Goal: Transaction & Acquisition: Purchase product/service

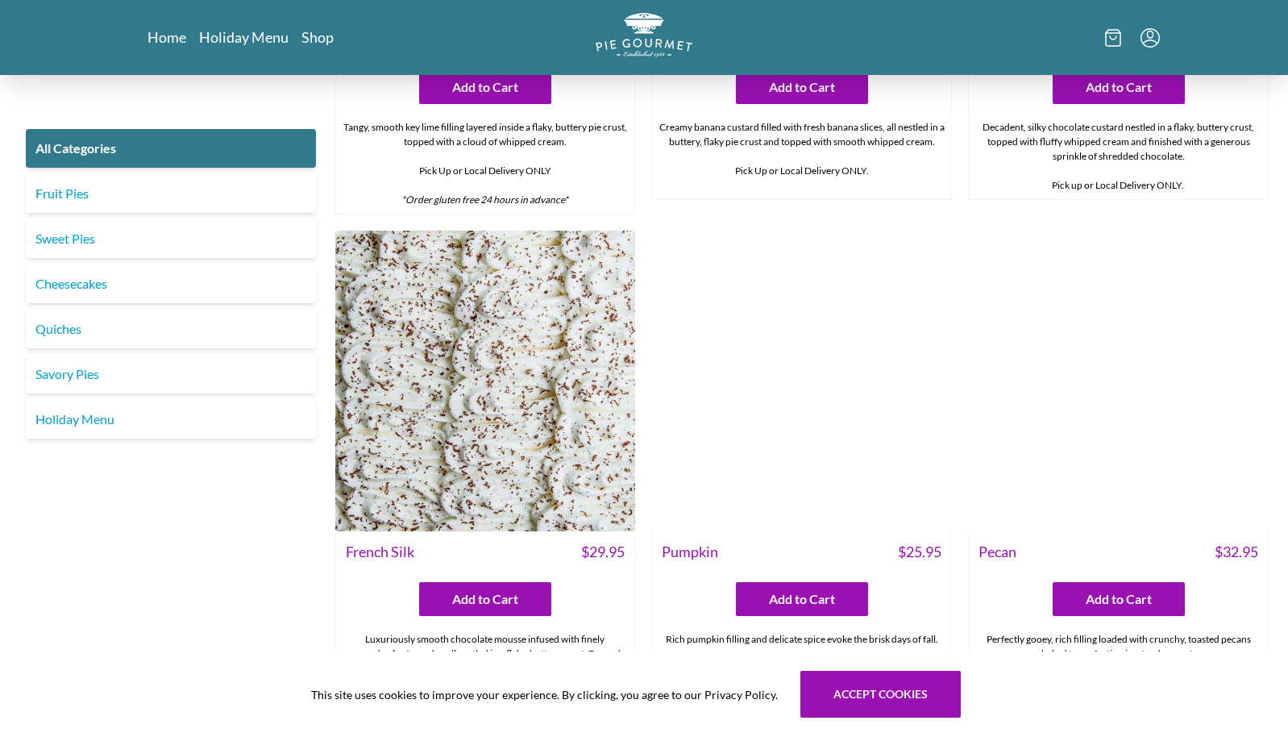
scroll to position [3869, 0]
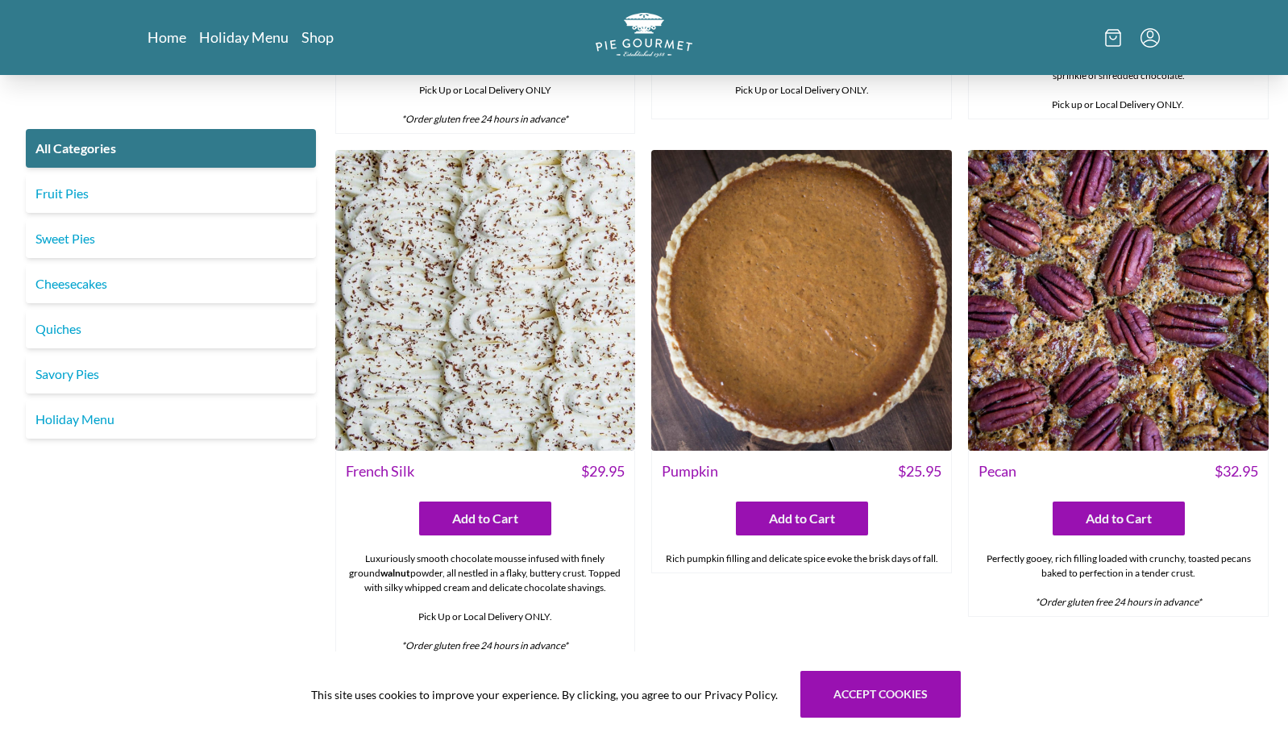
click at [776, 264] on img at bounding box center [801, 300] width 301 height 301
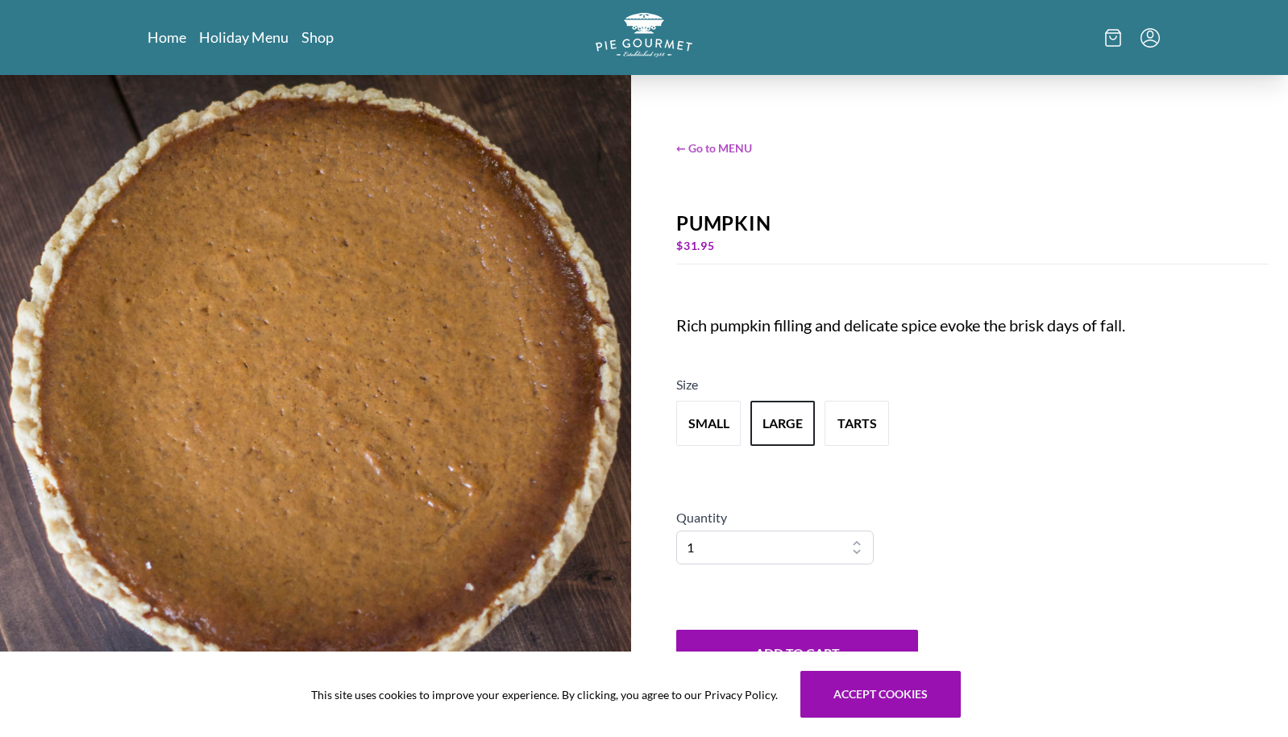
click at [714, 146] on span "← Go to MENU" at bounding box center [972, 147] width 592 height 17
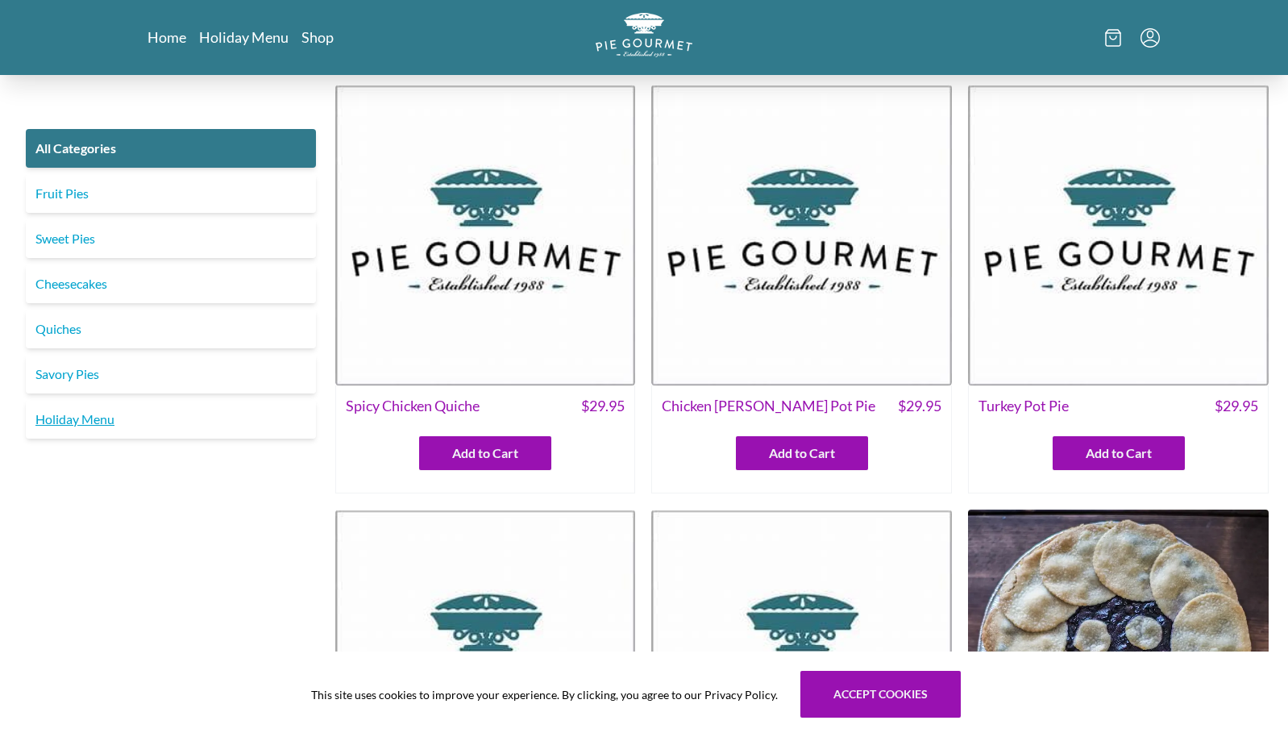
click at [91, 421] on link "Holiday Menu" at bounding box center [171, 419] width 290 height 39
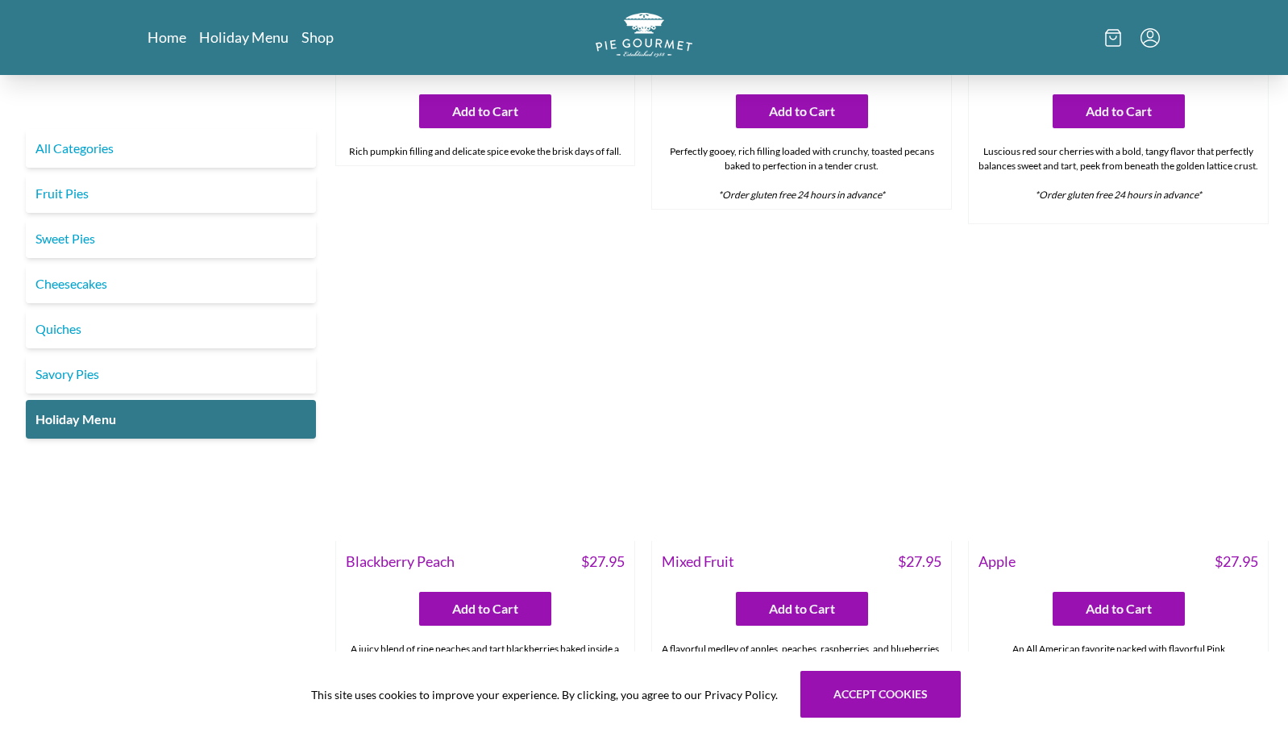
scroll to position [1859, 0]
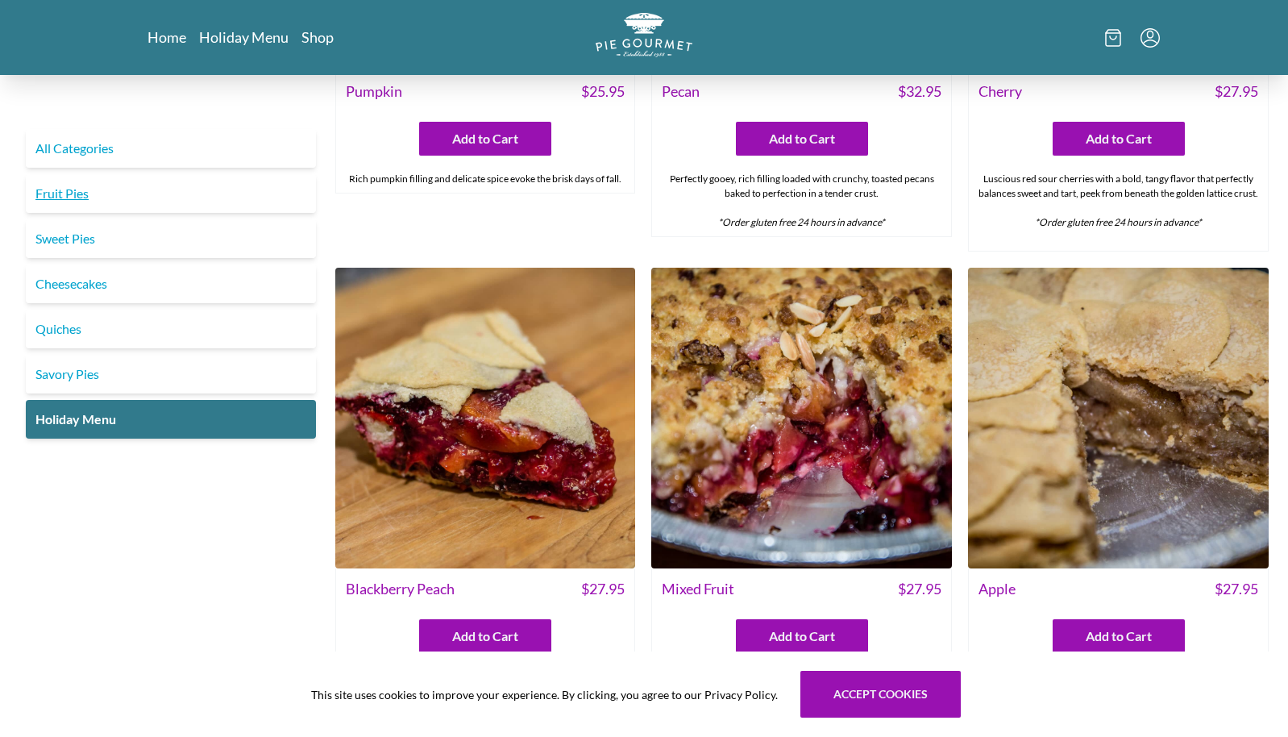
click at [75, 194] on link "Fruit Pies" at bounding box center [171, 193] width 290 height 39
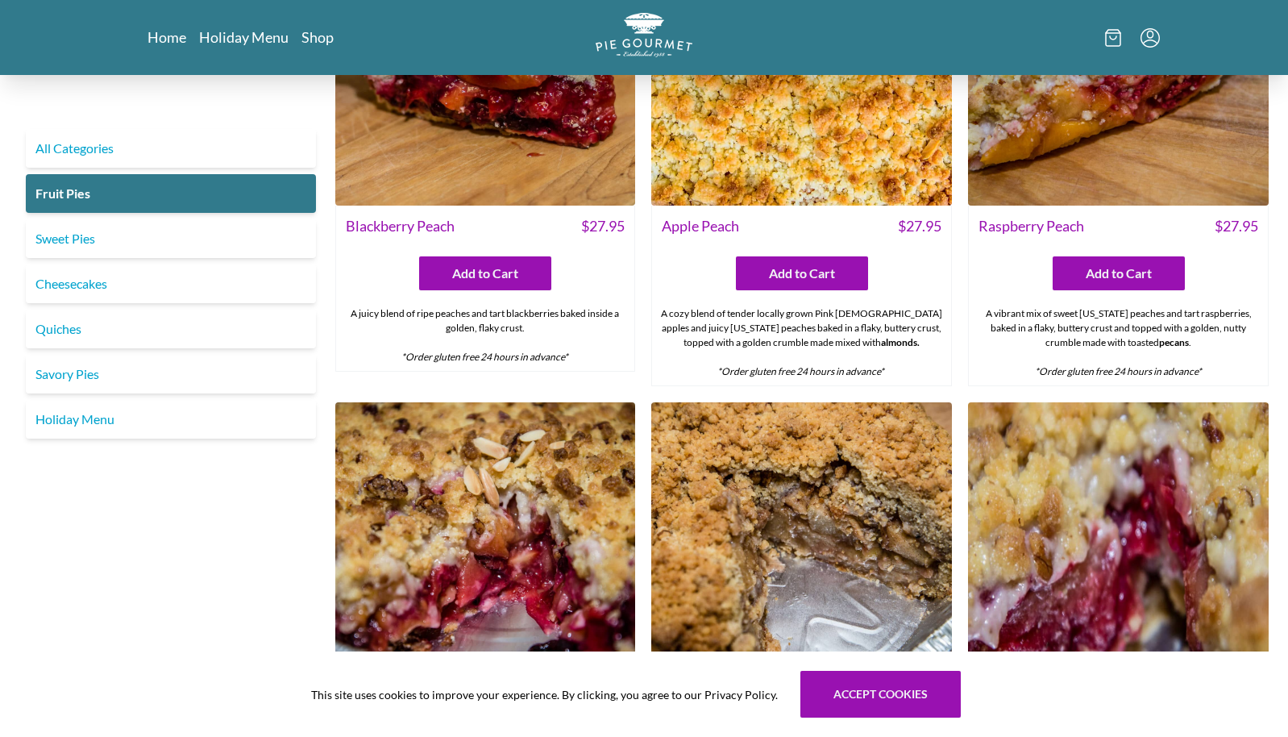
scroll to position [592, 0]
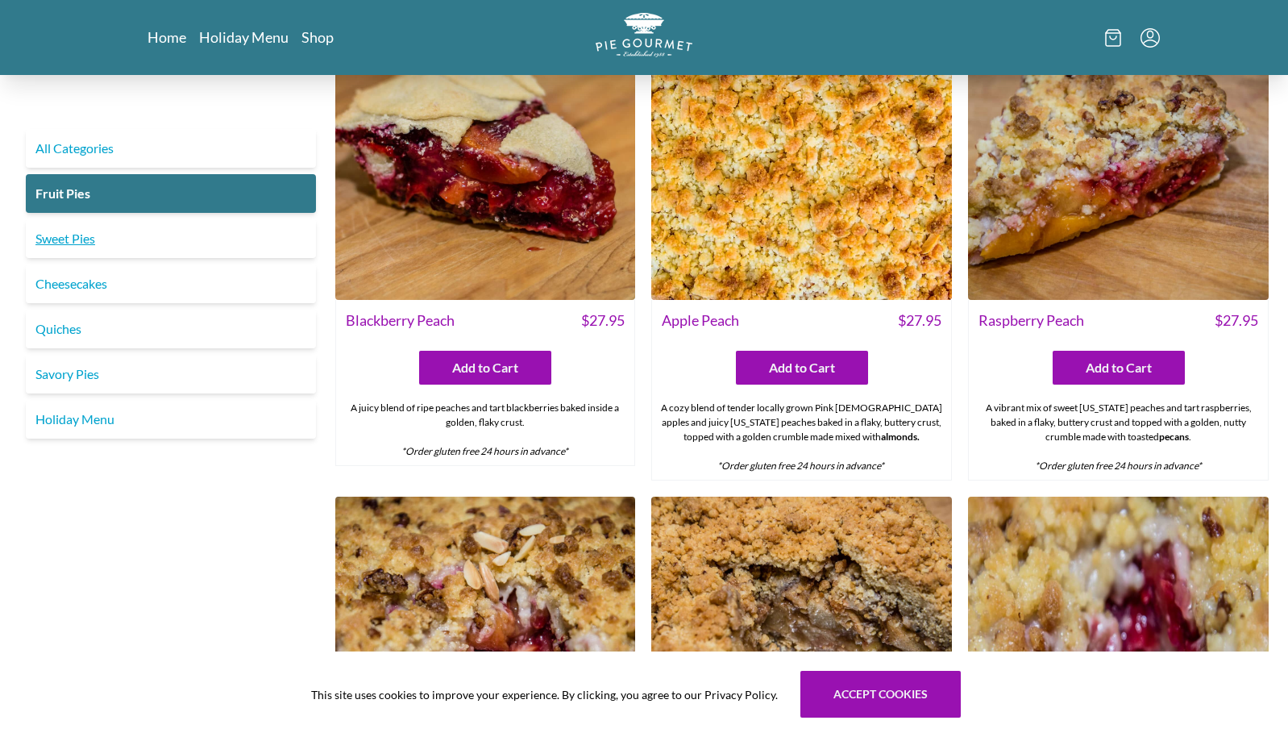
click at [81, 240] on link "Sweet Pies" at bounding box center [171, 238] width 290 height 39
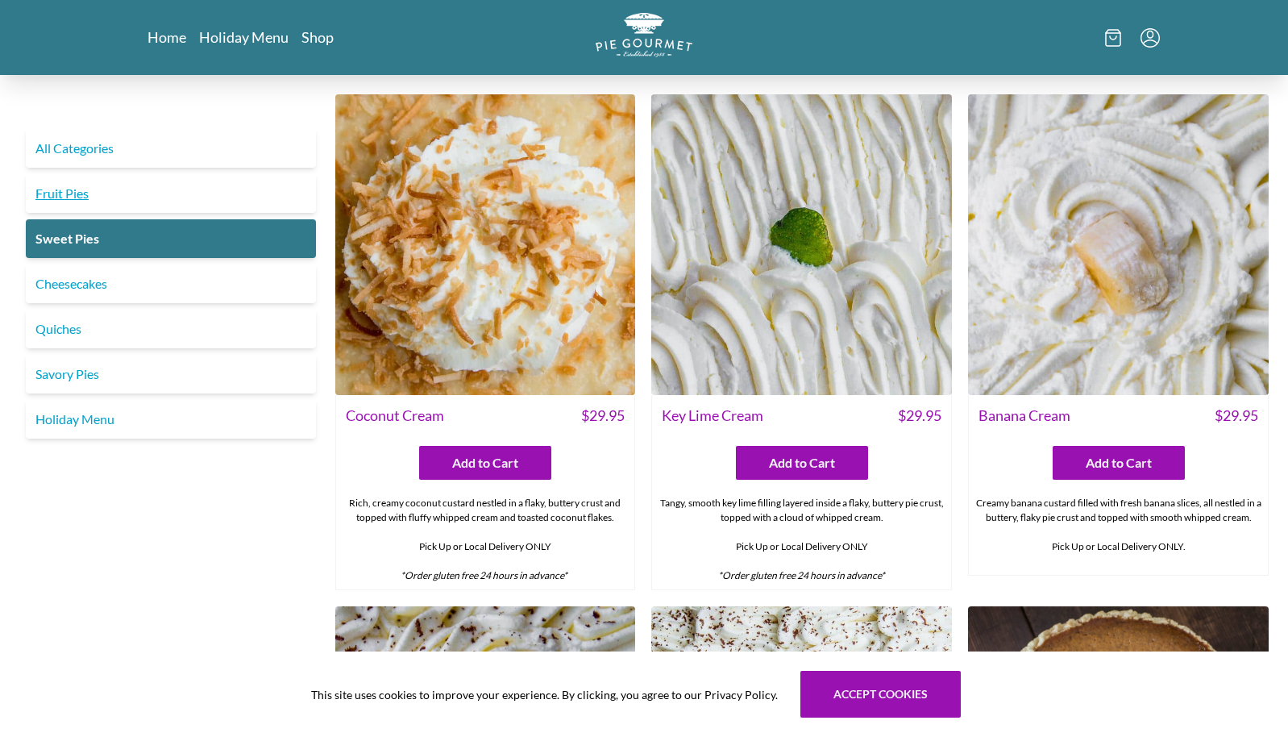
click at [74, 195] on link "Fruit Pies" at bounding box center [171, 193] width 290 height 39
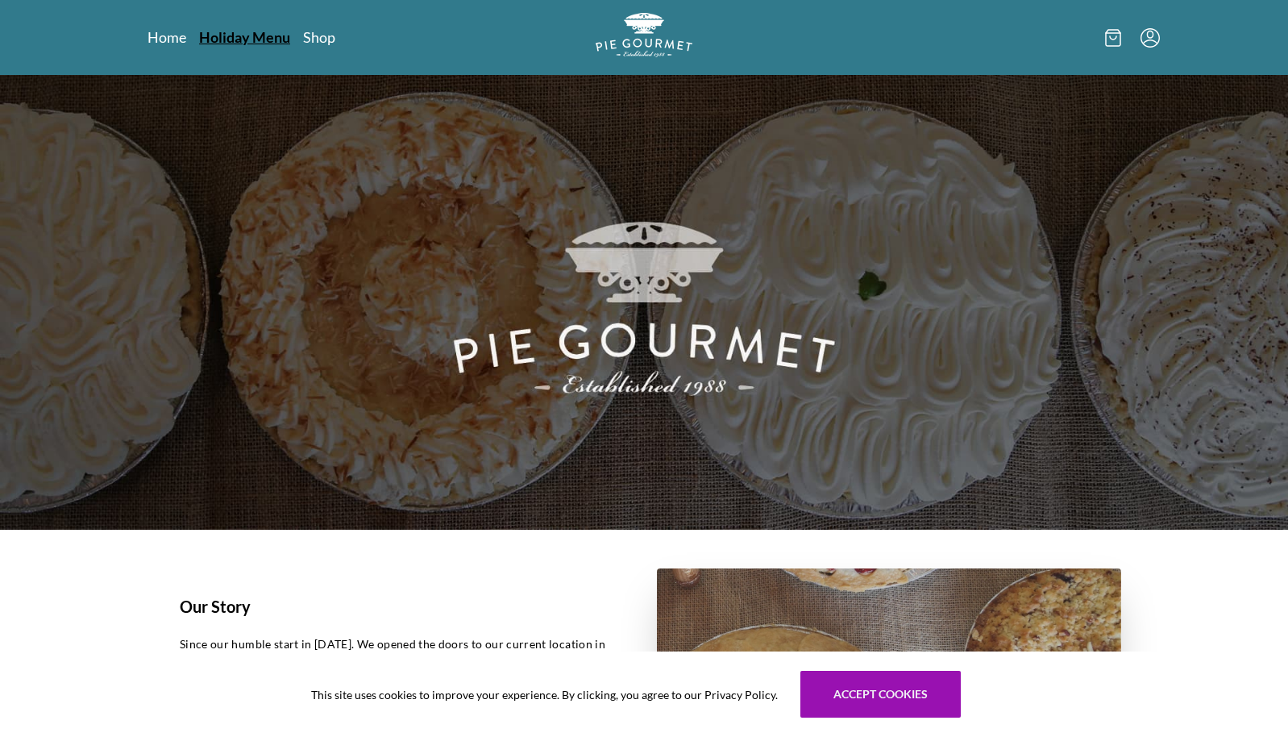
click at [230, 39] on link "Holiday Menu" at bounding box center [244, 36] width 91 height 19
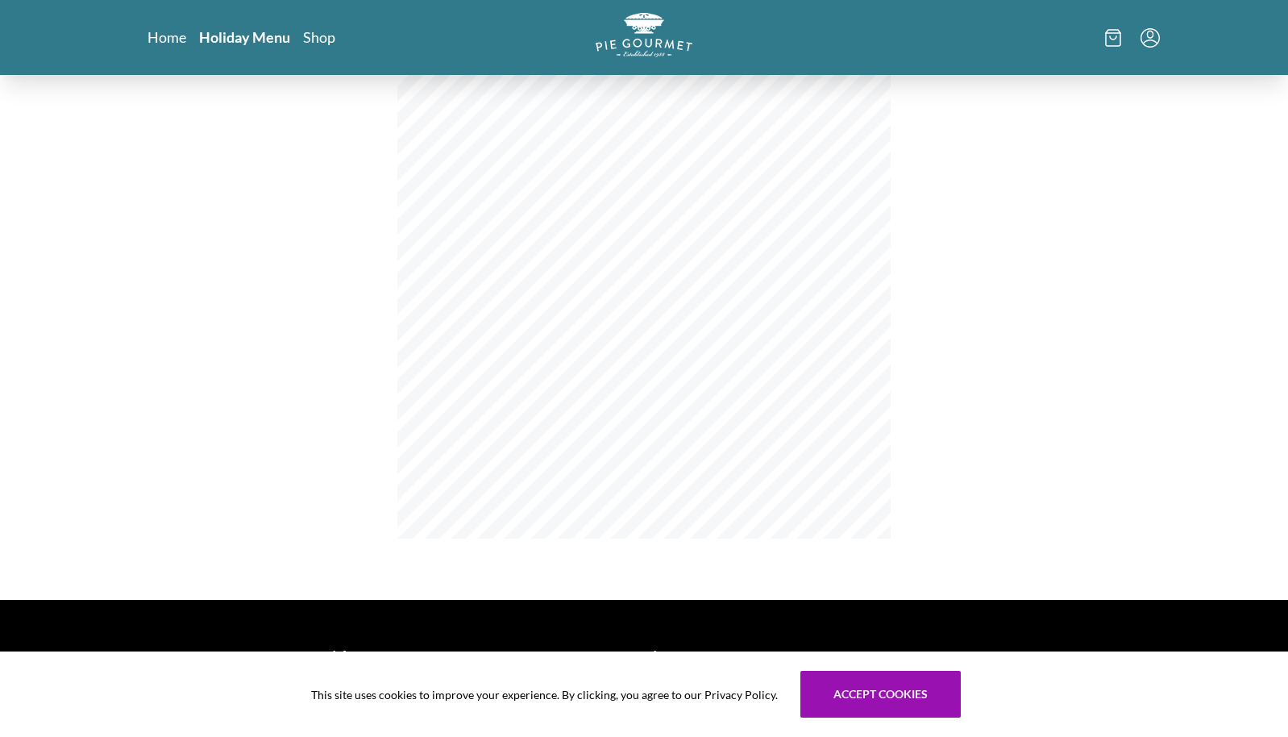
scroll to position [242, 0]
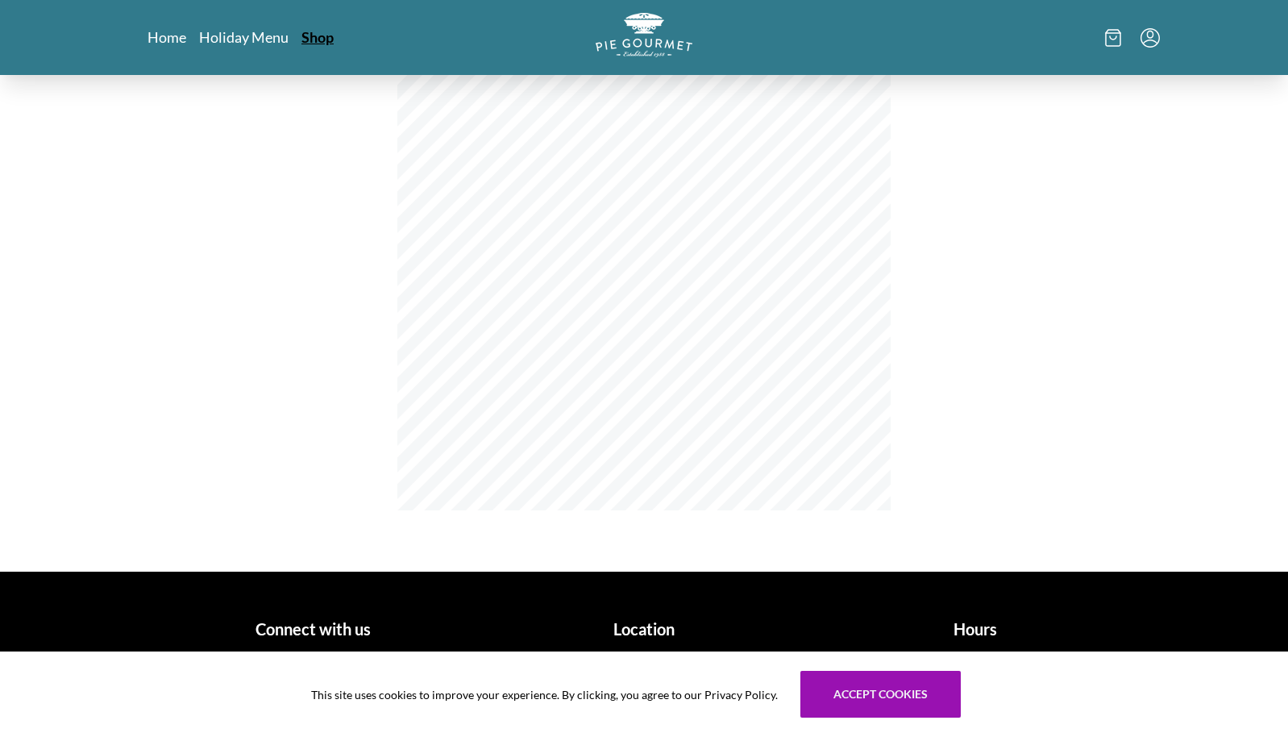
click at [319, 35] on link "Shop" at bounding box center [317, 36] width 32 height 19
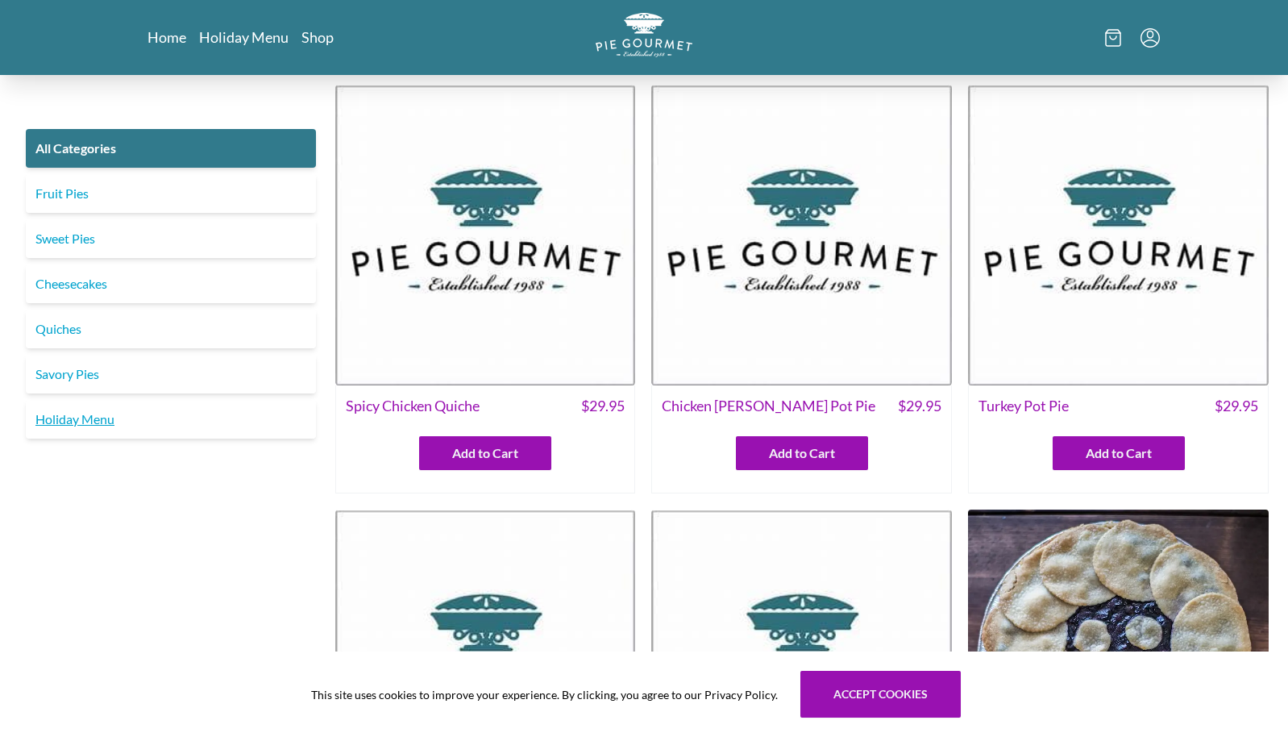
click at [106, 421] on link "Holiday Menu" at bounding box center [171, 419] width 290 height 39
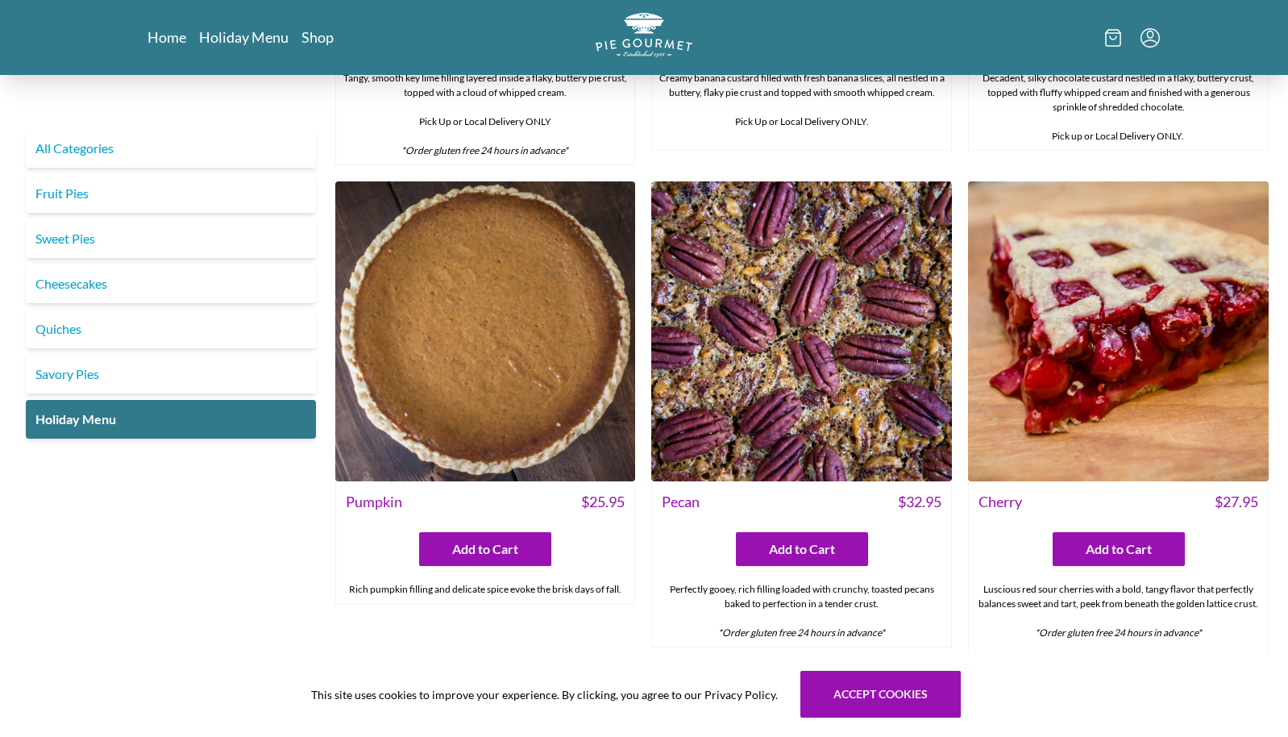
scroll to position [1451, 0]
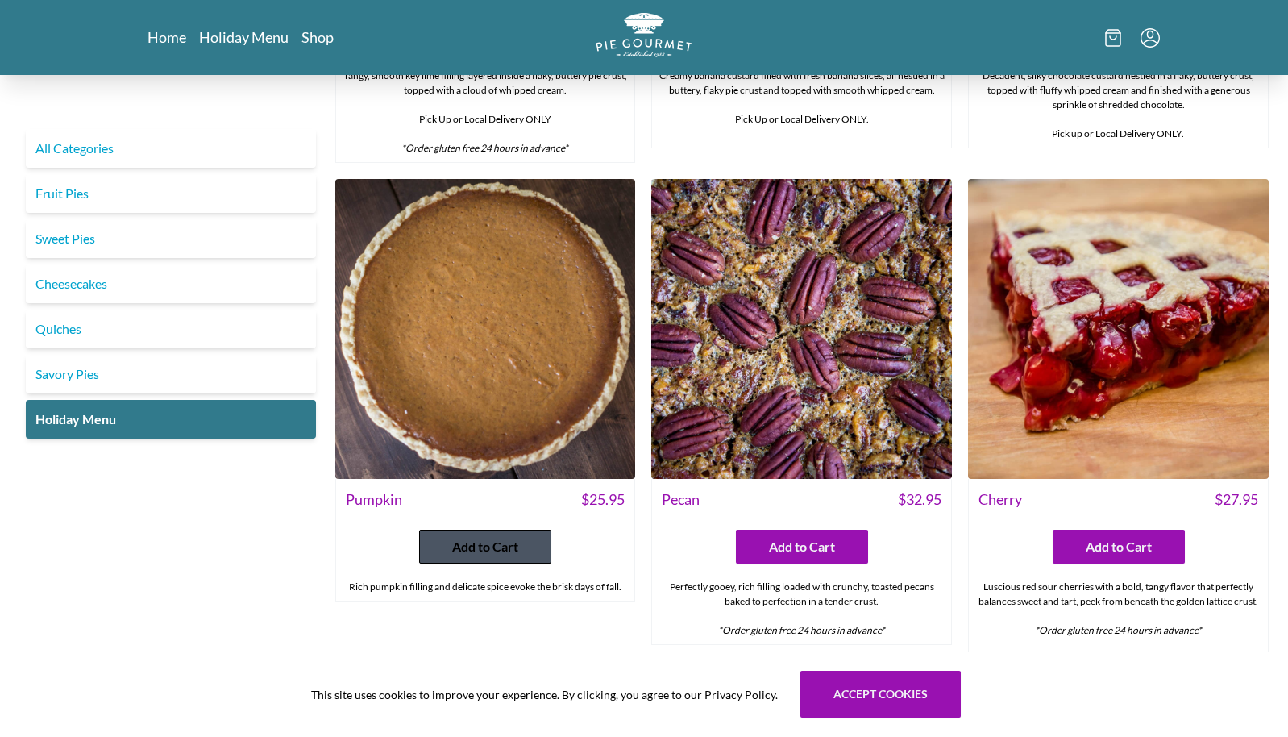
click at [493, 546] on span "Add to Cart" at bounding box center [485, 546] width 66 height 19
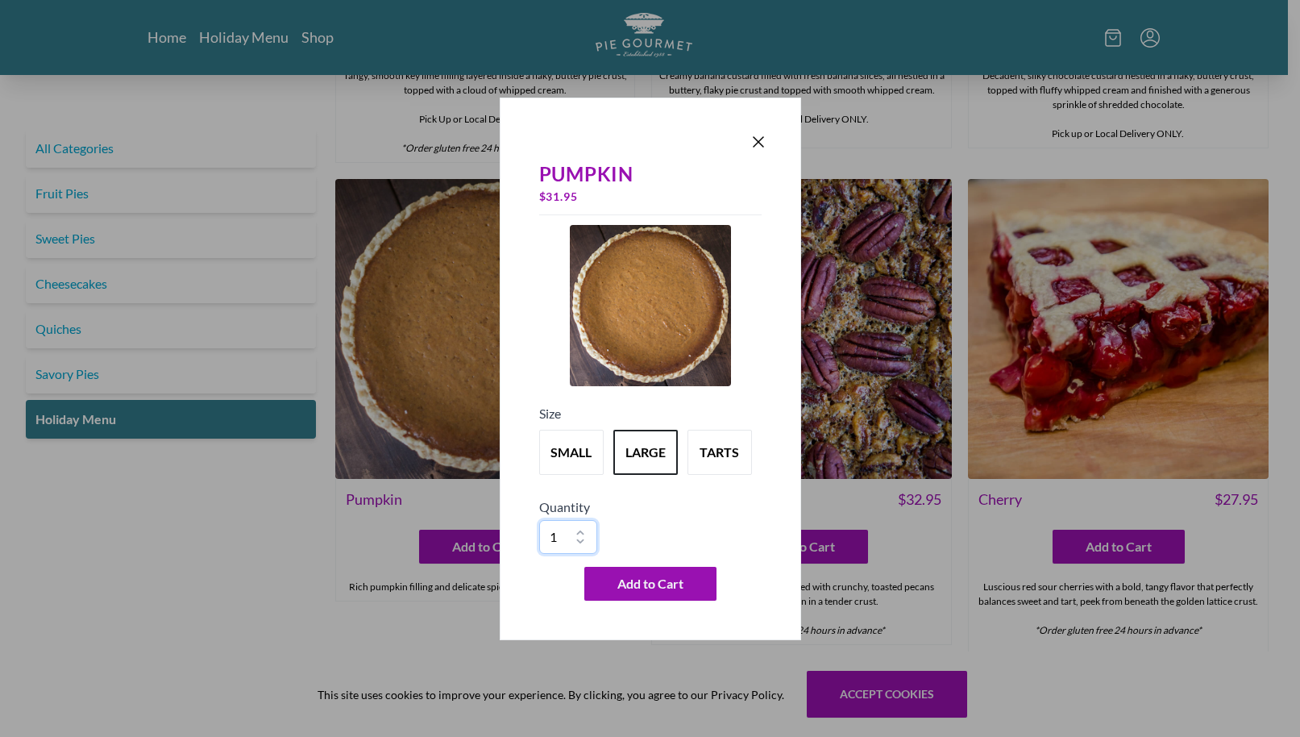
click at [582, 530] on select "1 2 3 4 5 6 7 8 9 10" at bounding box center [568, 537] width 58 height 34
select select "2"
click at [539, 520] on select "1 2 3 4 5 6 7 8 9 10" at bounding box center [568, 537] width 58 height 34
click at [642, 583] on span "Add to Cart" at bounding box center [650, 583] width 66 height 19
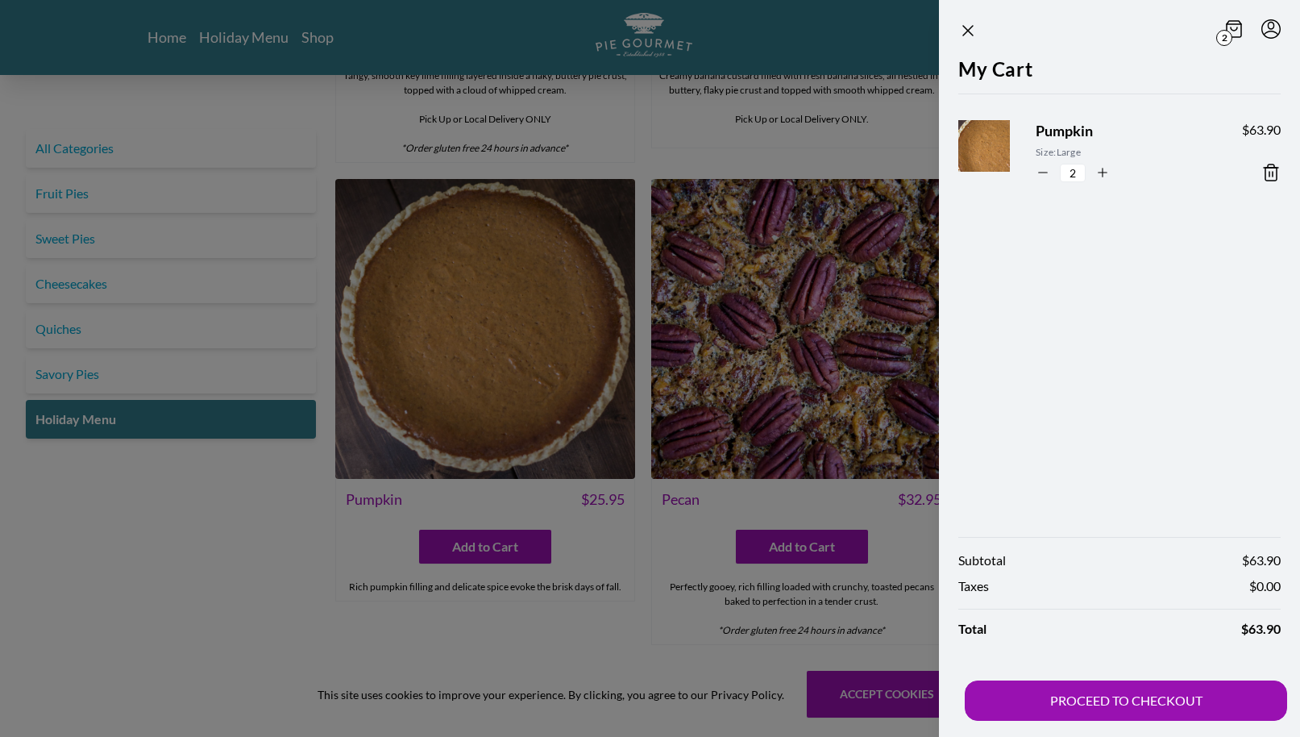
click at [343, 549] on div at bounding box center [650, 368] width 1300 height 737
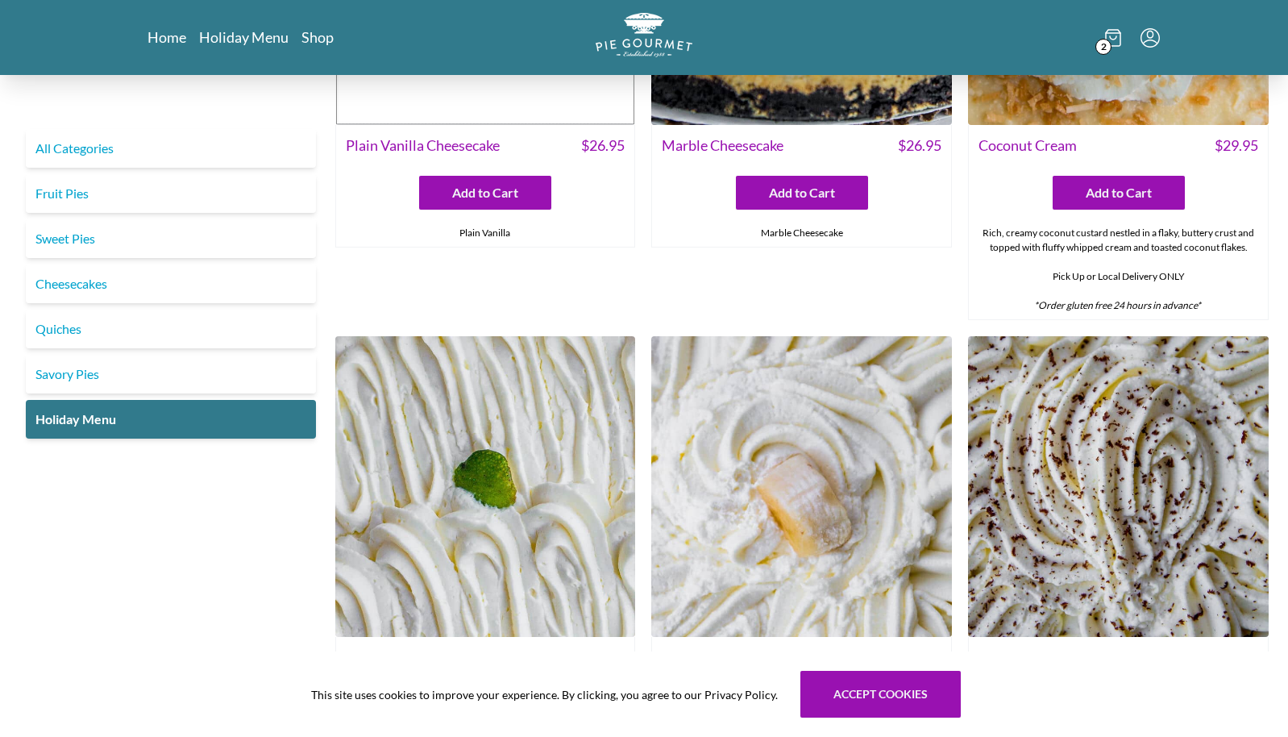
scroll to position [806, 0]
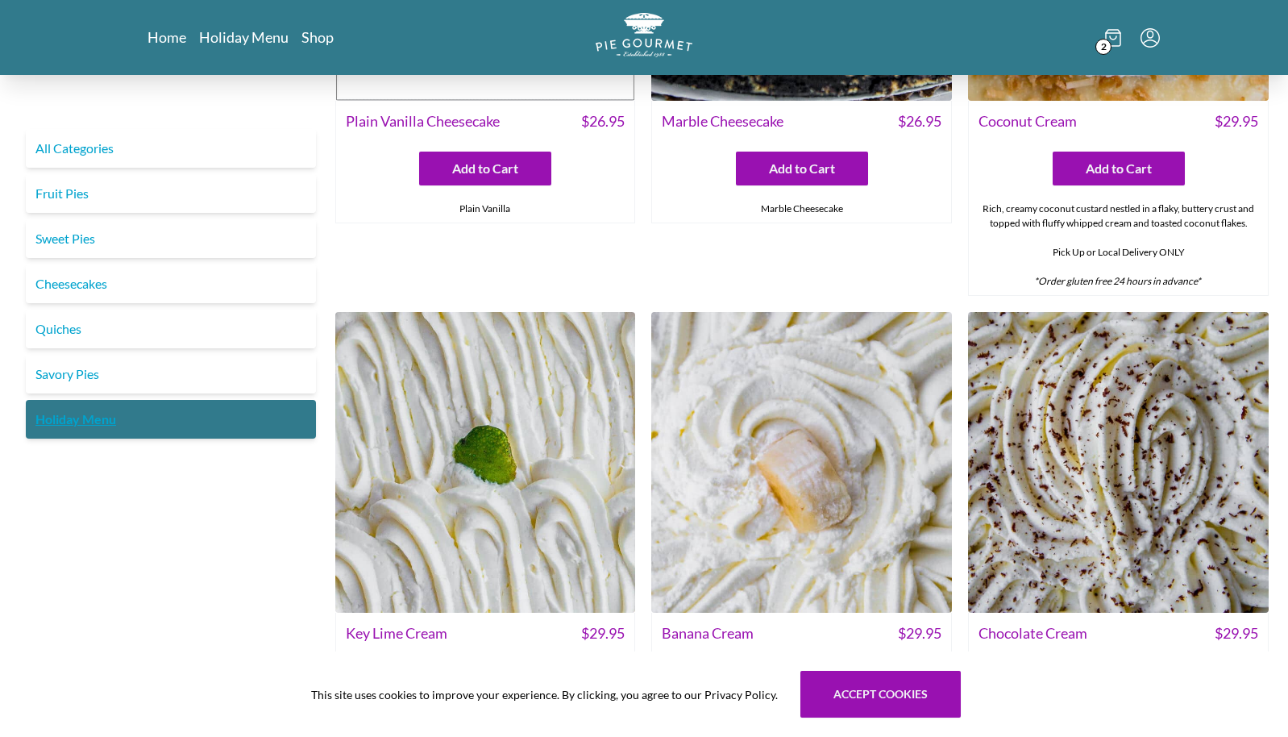
click at [126, 423] on link "Holiday Menu" at bounding box center [171, 419] width 290 height 39
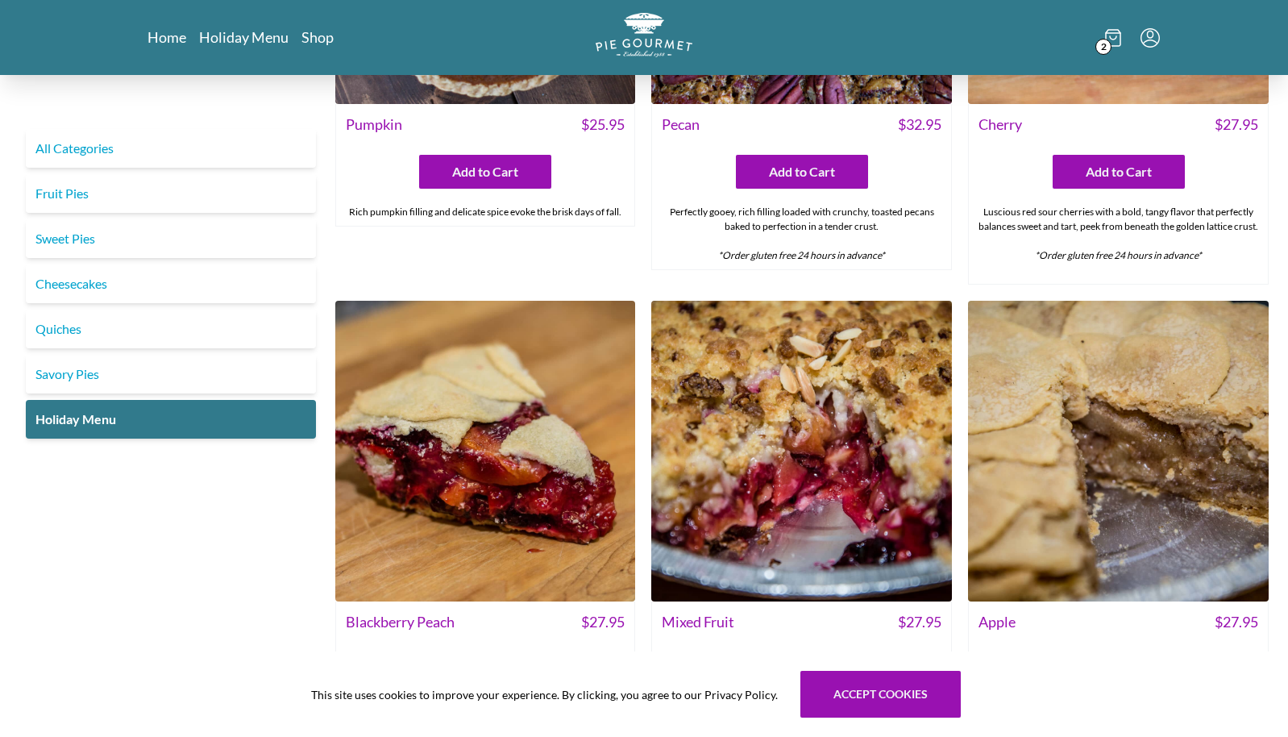
scroll to position [1854, 0]
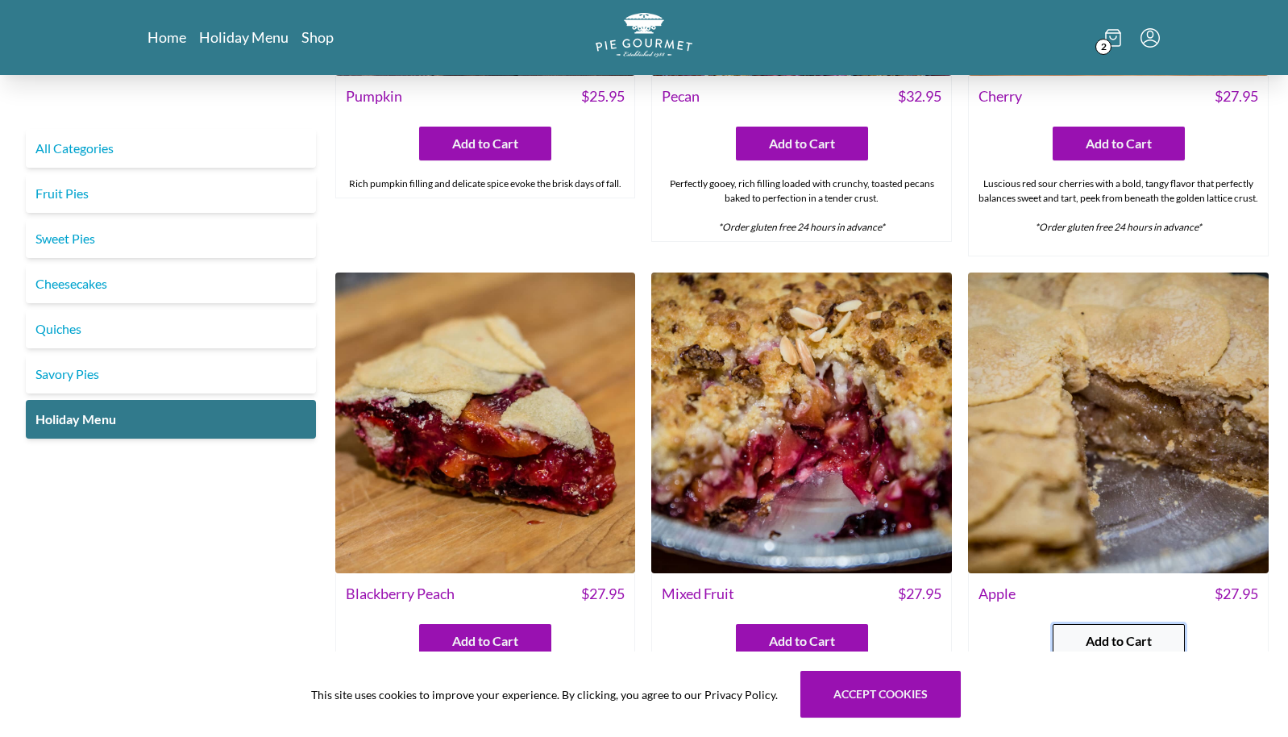
click at [1139, 636] on span "Add to Cart" at bounding box center [1119, 640] width 66 height 19
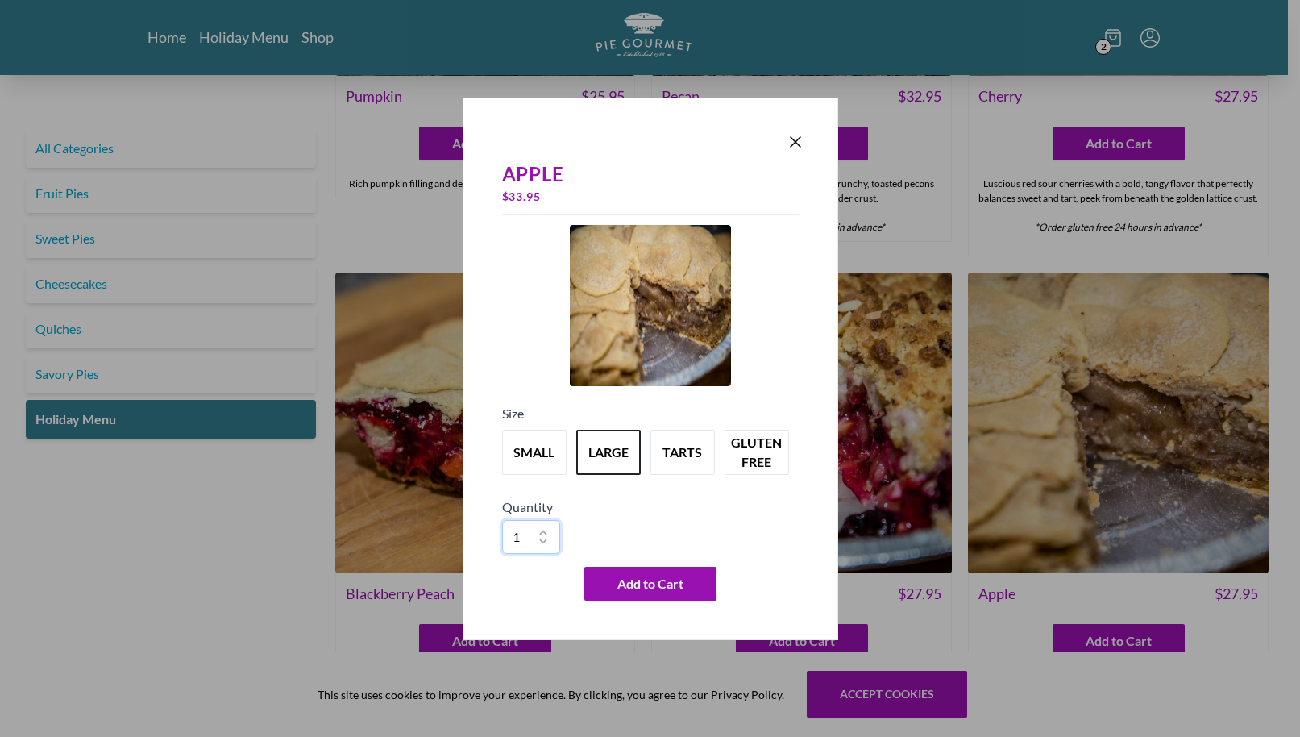
click at [544, 531] on select "1 2 3 4 5 6 7 8 9 10" at bounding box center [531, 537] width 58 height 34
select select "2"
click at [502, 520] on select "1 2 3 4 5 6 7 8 9 10" at bounding box center [531, 537] width 58 height 34
click at [678, 588] on span "Add to Cart" at bounding box center [650, 583] width 66 height 19
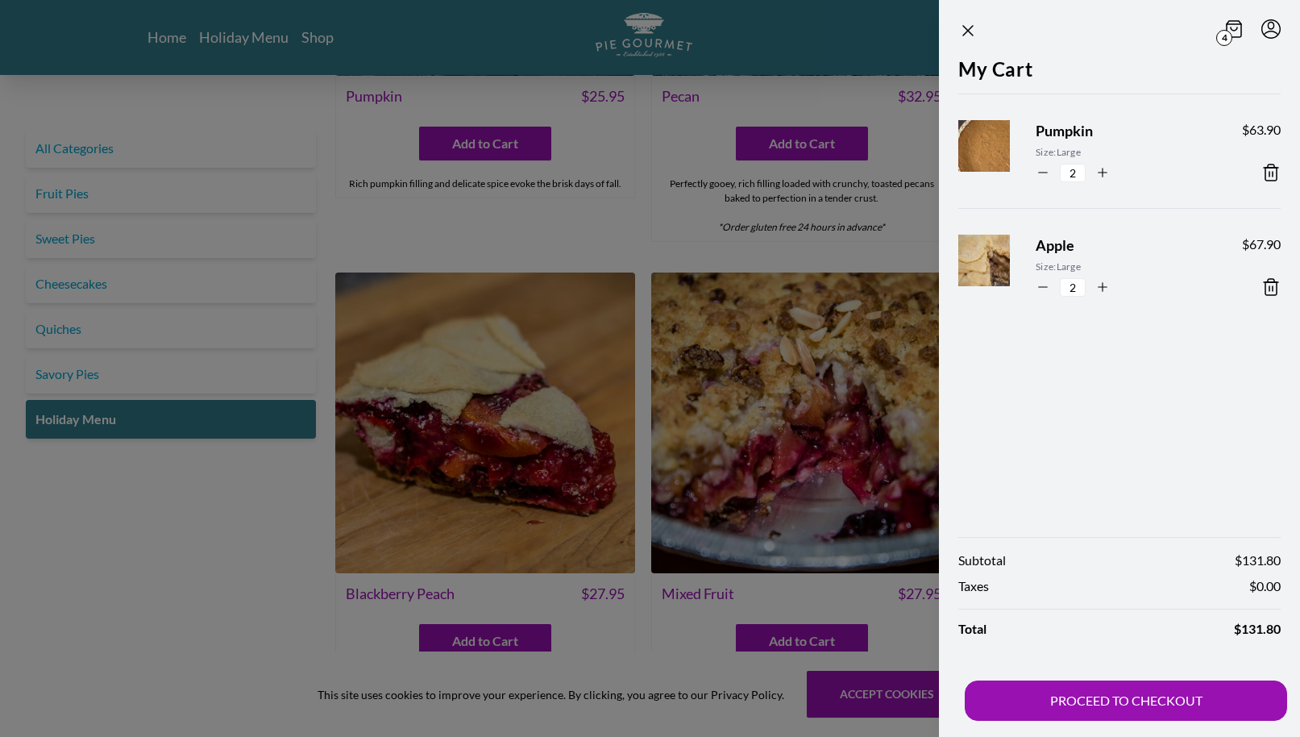
click at [360, 653] on div at bounding box center [650, 368] width 1300 height 737
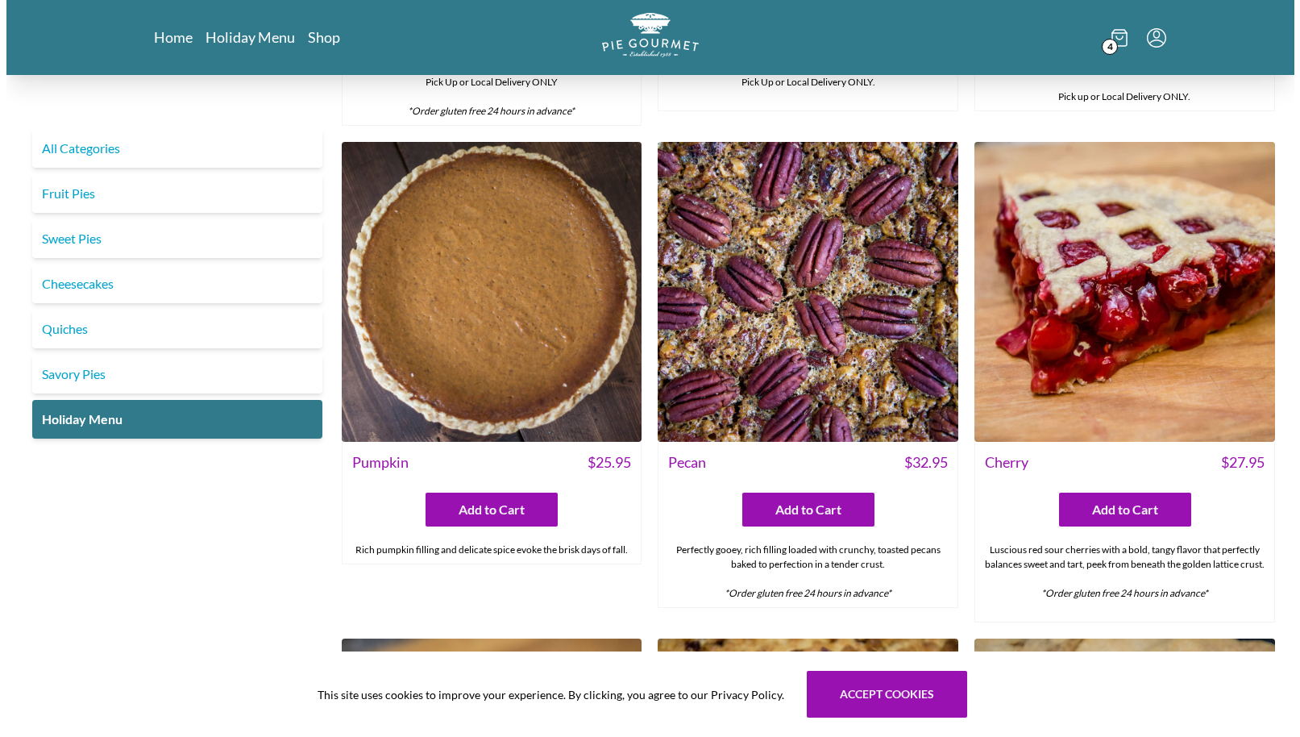
scroll to position [1451, 0]
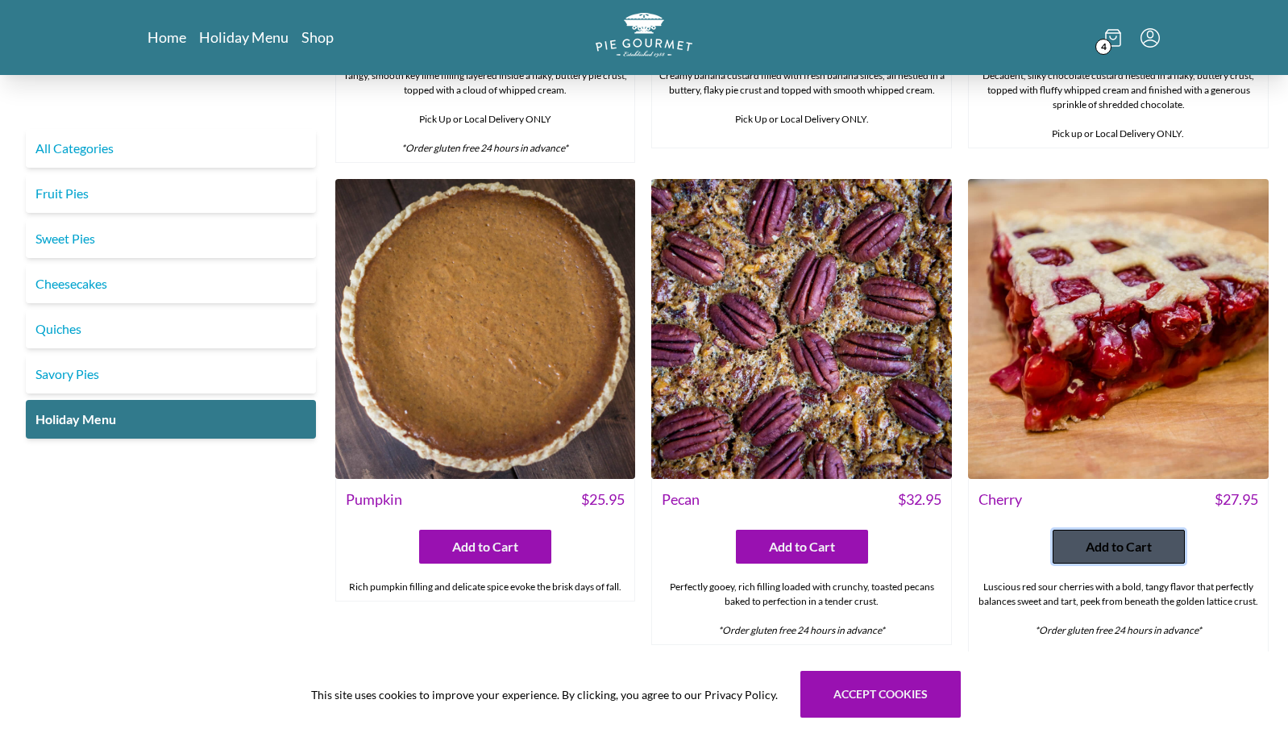
click at [1133, 542] on span "Add to Cart" at bounding box center [1119, 546] width 66 height 19
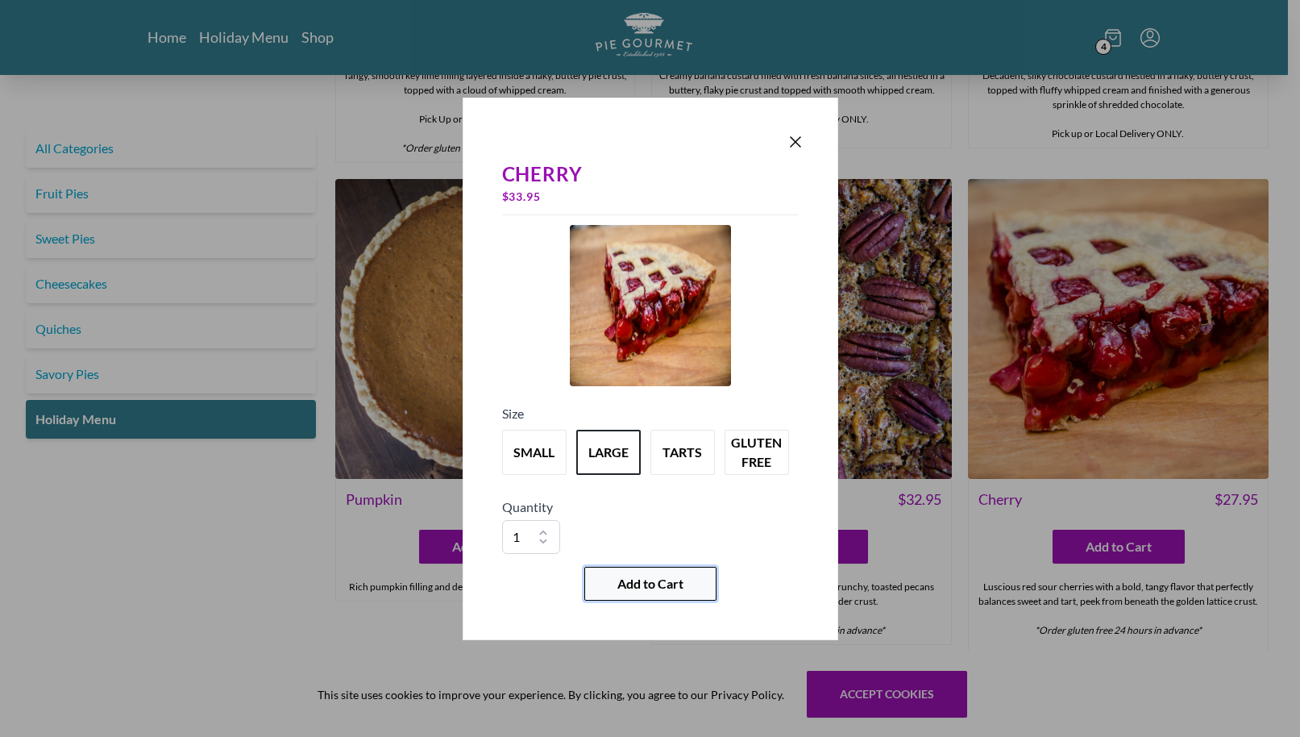
click at [673, 584] on span "Add to Cart" at bounding box center [650, 583] width 66 height 19
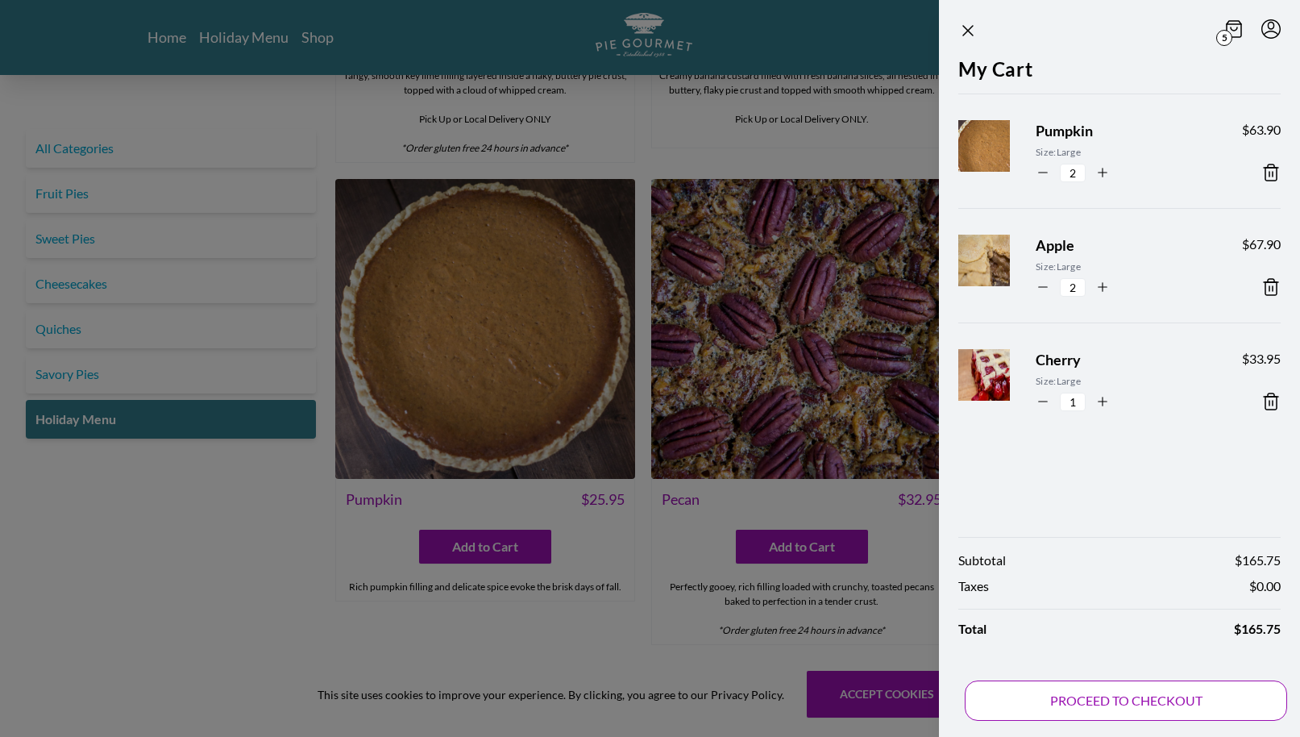
click at [1126, 698] on button "PROCEED TO CHECKOUT" at bounding box center [1126, 700] width 322 height 40
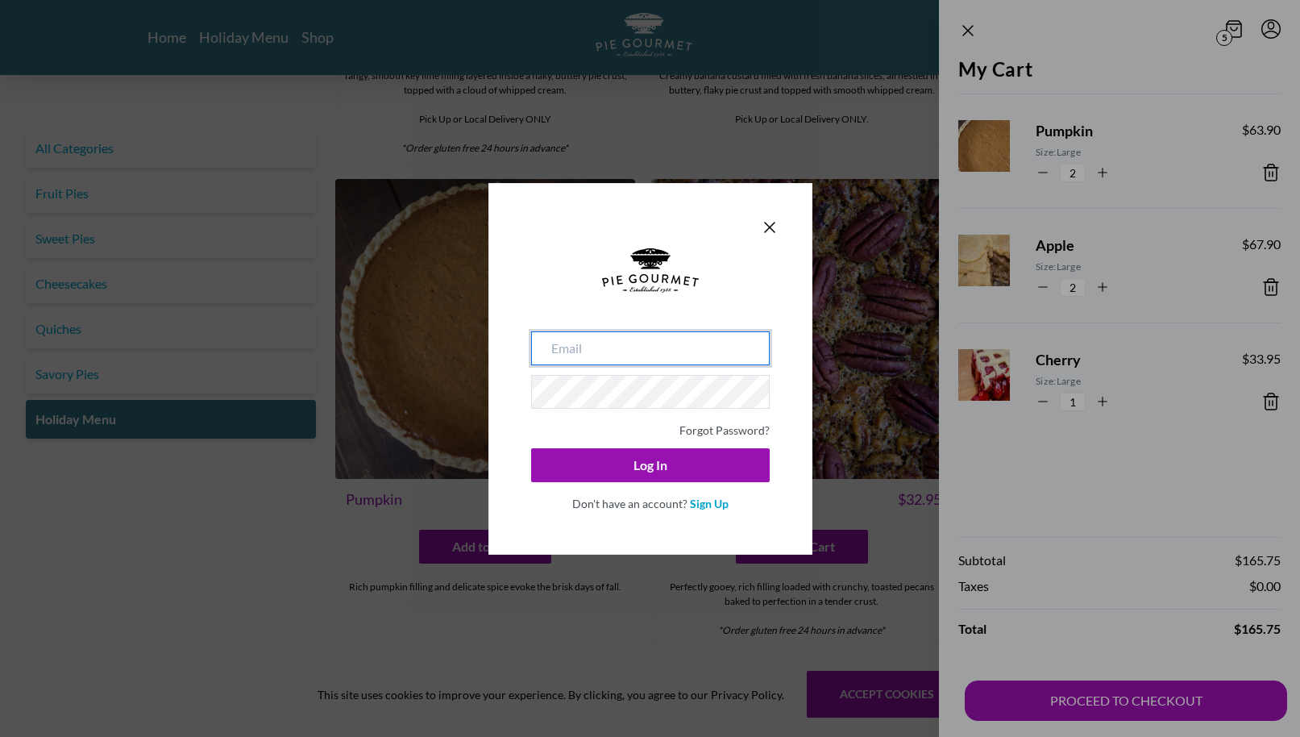
click at [579, 349] on input "email" at bounding box center [650, 348] width 239 height 34
type input "[EMAIL_ADDRESS][DOMAIN_NAME]"
click at [713, 501] on link "Sign Up" at bounding box center [709, 503] width 39 height 14
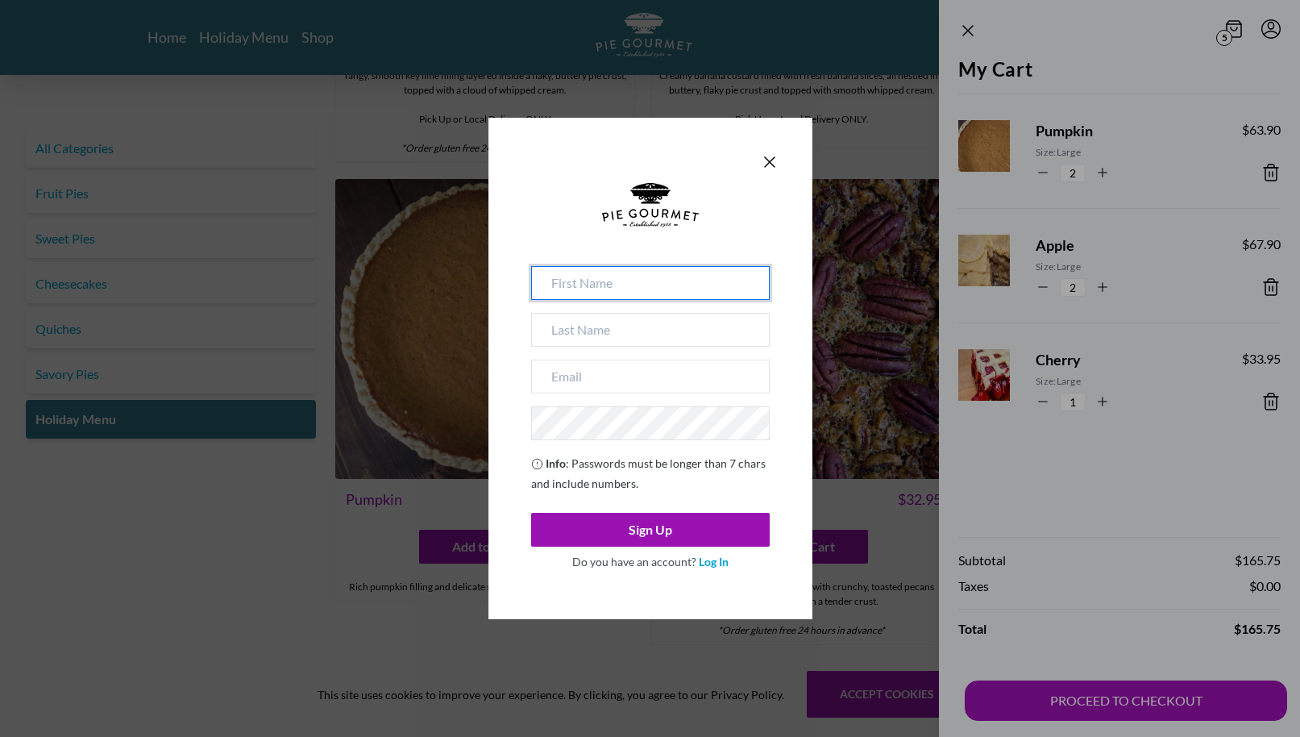
click at [608, 281] on input at bounding box center [650, 283] width 239 height 34
type input "[PERSON_NAME]"
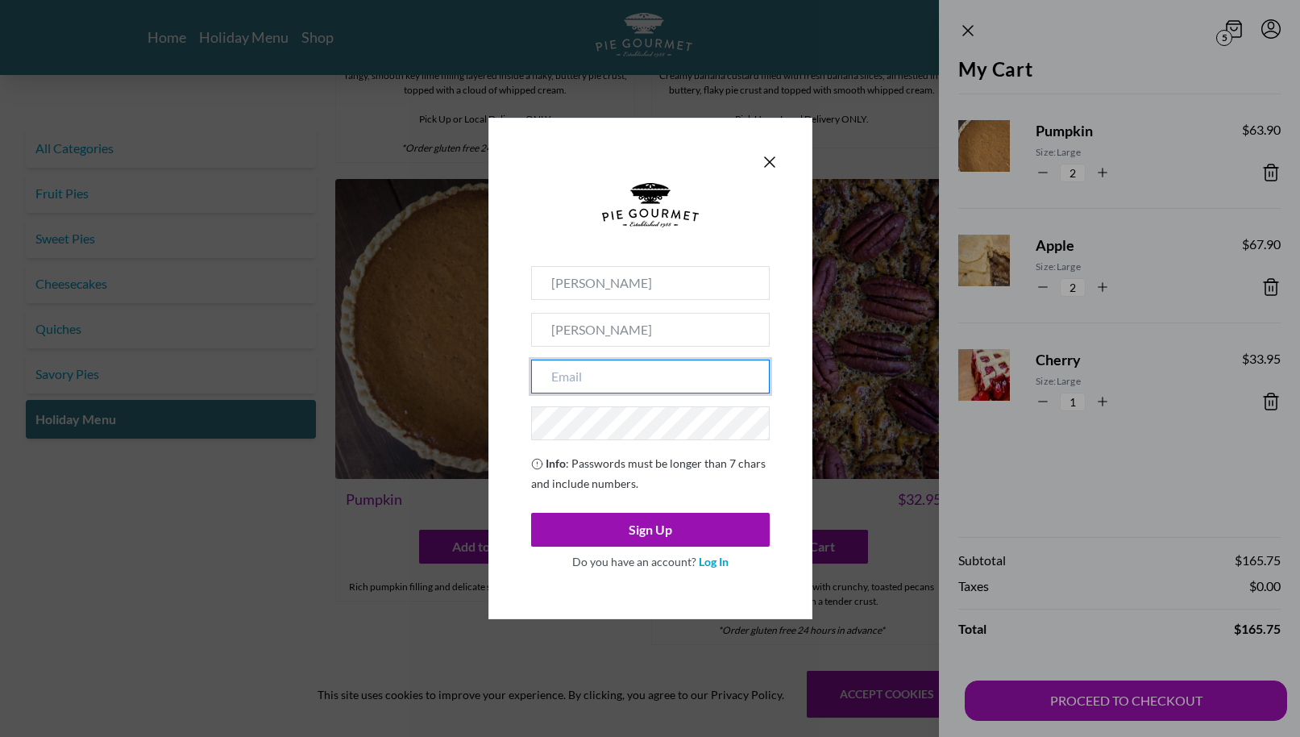
type input "[EMAIL_ADDRESS][DOMAIN_NAME]"
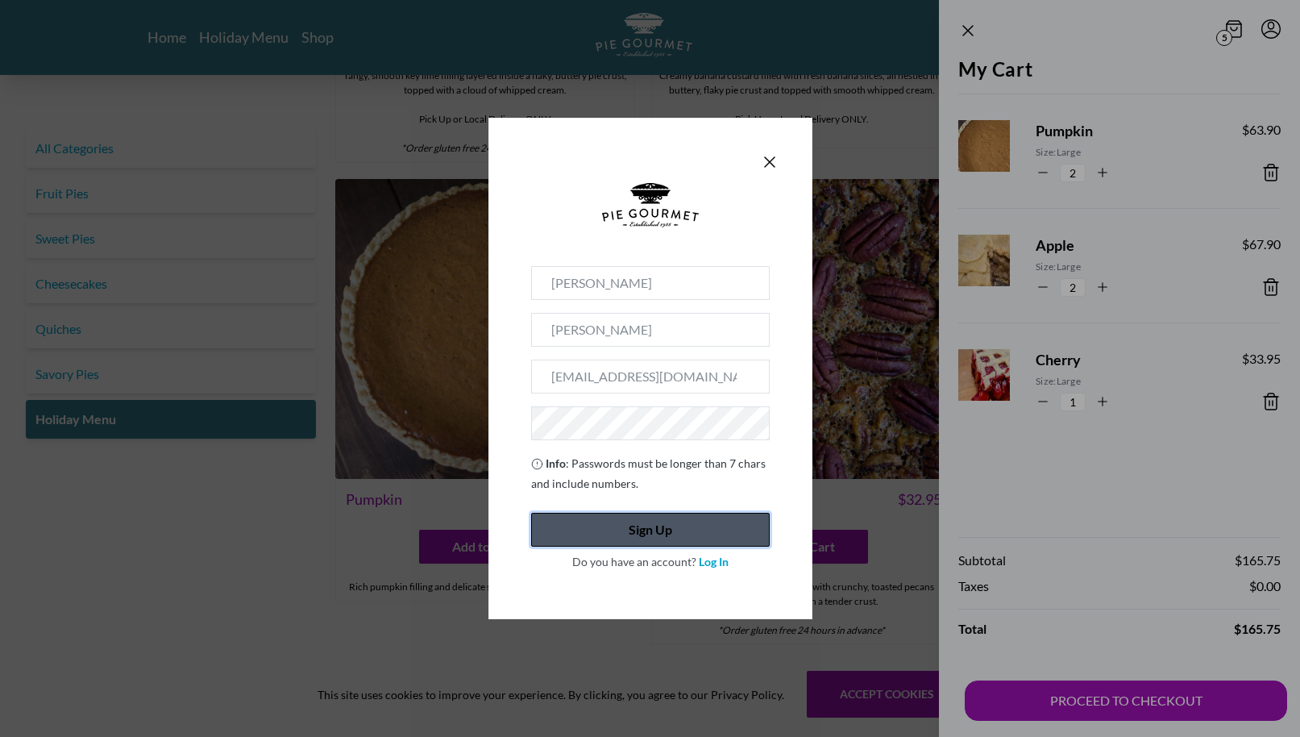
click at [667, 536] on button "Sign Up" at bounding box center [650, 530] width 239 height 34
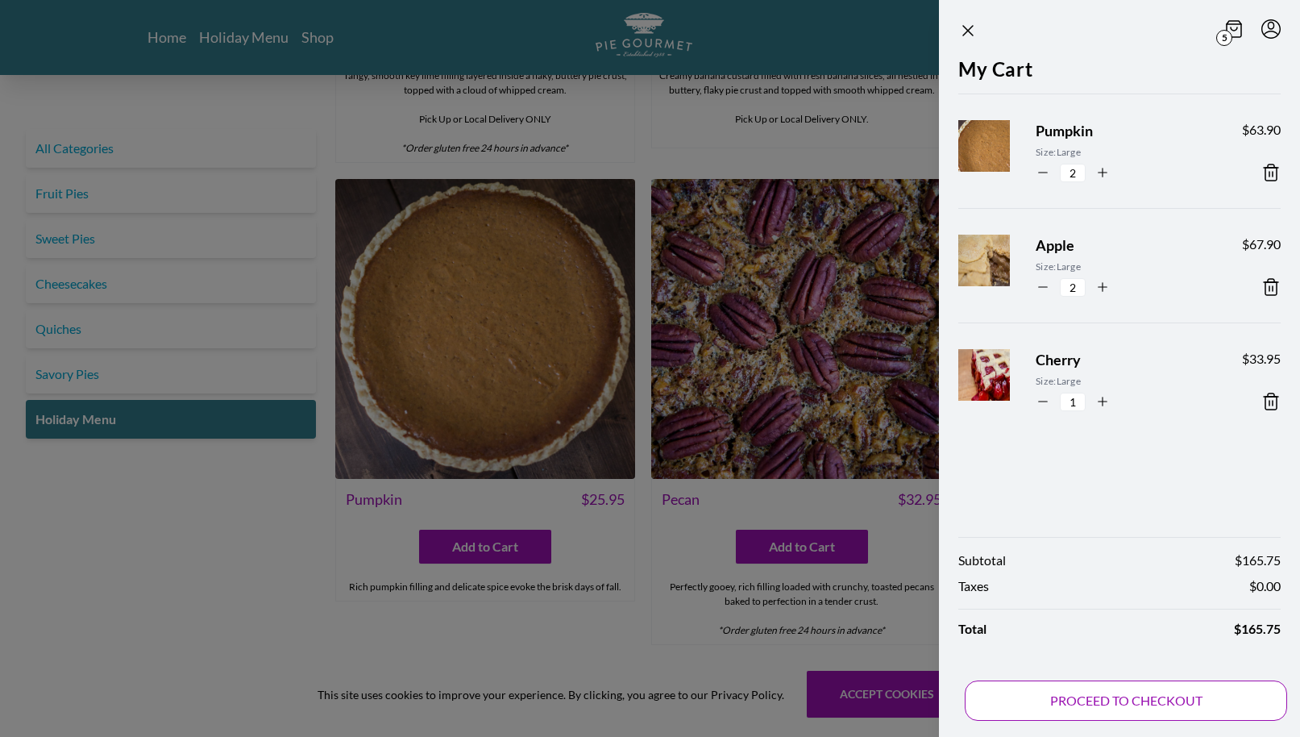
click at [1159, 696] on button "PROCEED TO CHECKOUT" at bounding box center [1126, 700] width 322 height 40
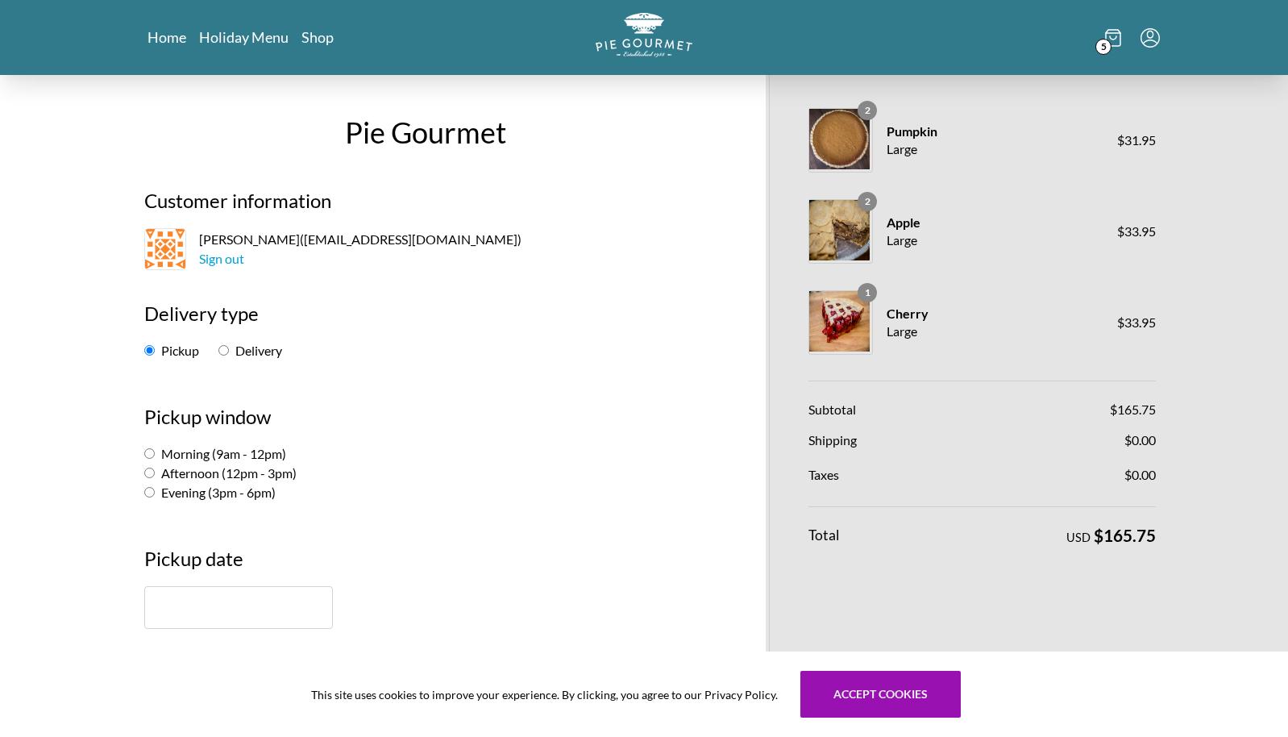
click at [151, 472] on input "Afternoon (12pm - 3pm)" at bounding box center [149, 472] width 10 height 10
radio input "true"
click at [149, 492] on input "Evening (3pm - 6pm)" at bounding box center [149, 492] width 10 height 10
radio input "true"
click at [187, 607] on input "text" at bounding box center [238, 607] width 189 height 43
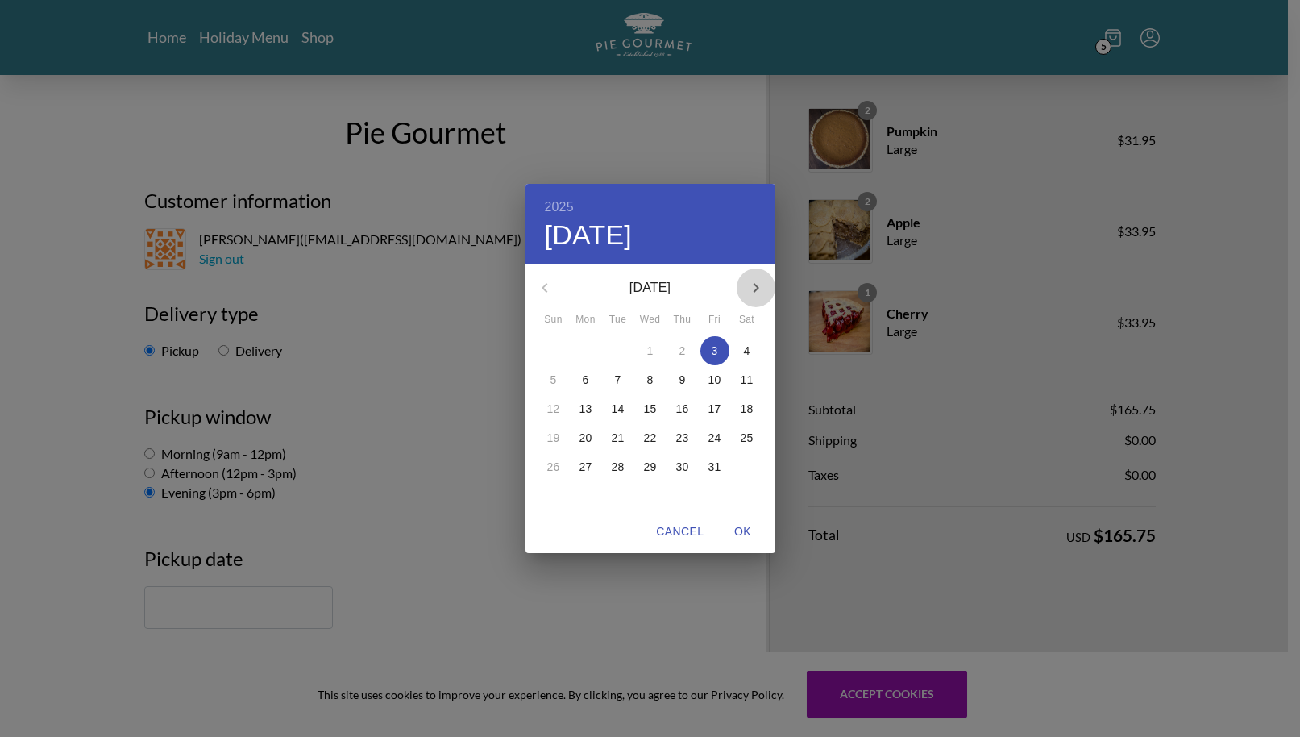
click at [754, 279] on icon "button" at bounding box center [755, 287] width 19 height 19
click at [650, 463] on p "26" at bounding box center [650, 467] width 13 height 16
click at [748, 534] on span "OK" at bounding box center [743, 531] width 39 height 20
type input "[DATE]"
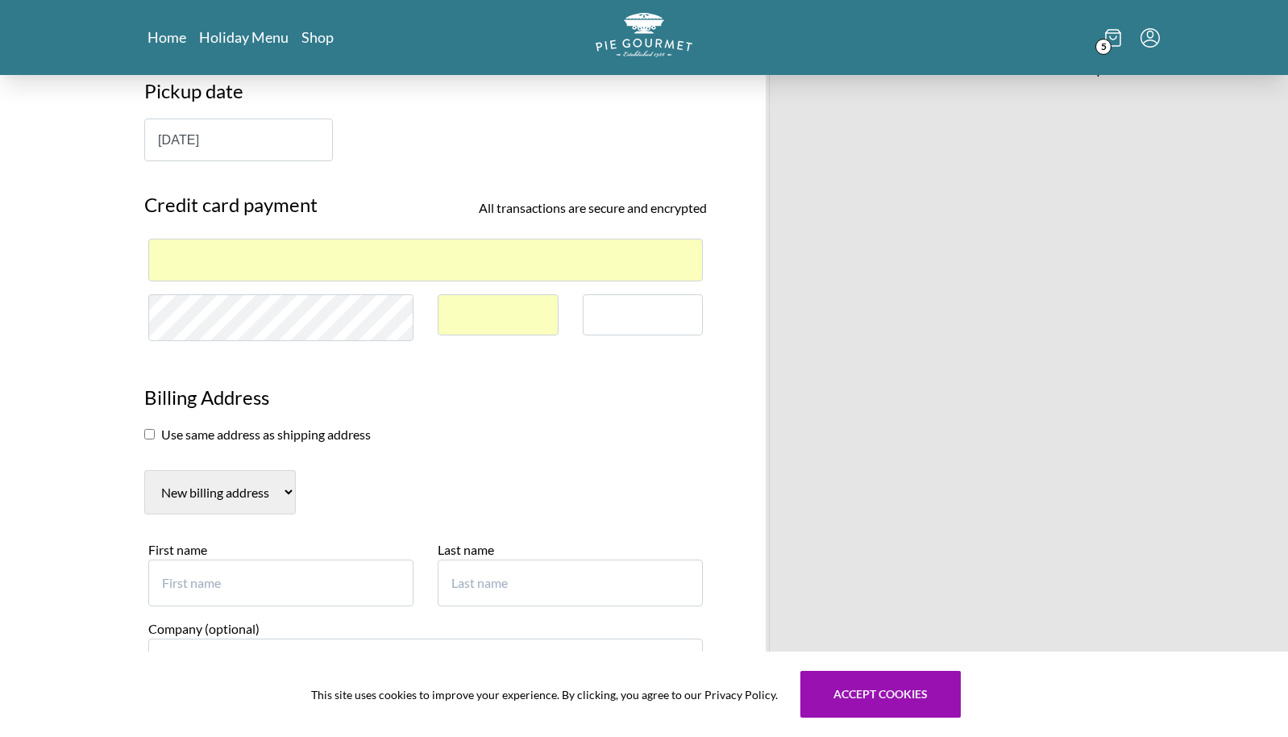
scroll to position [484, 0]
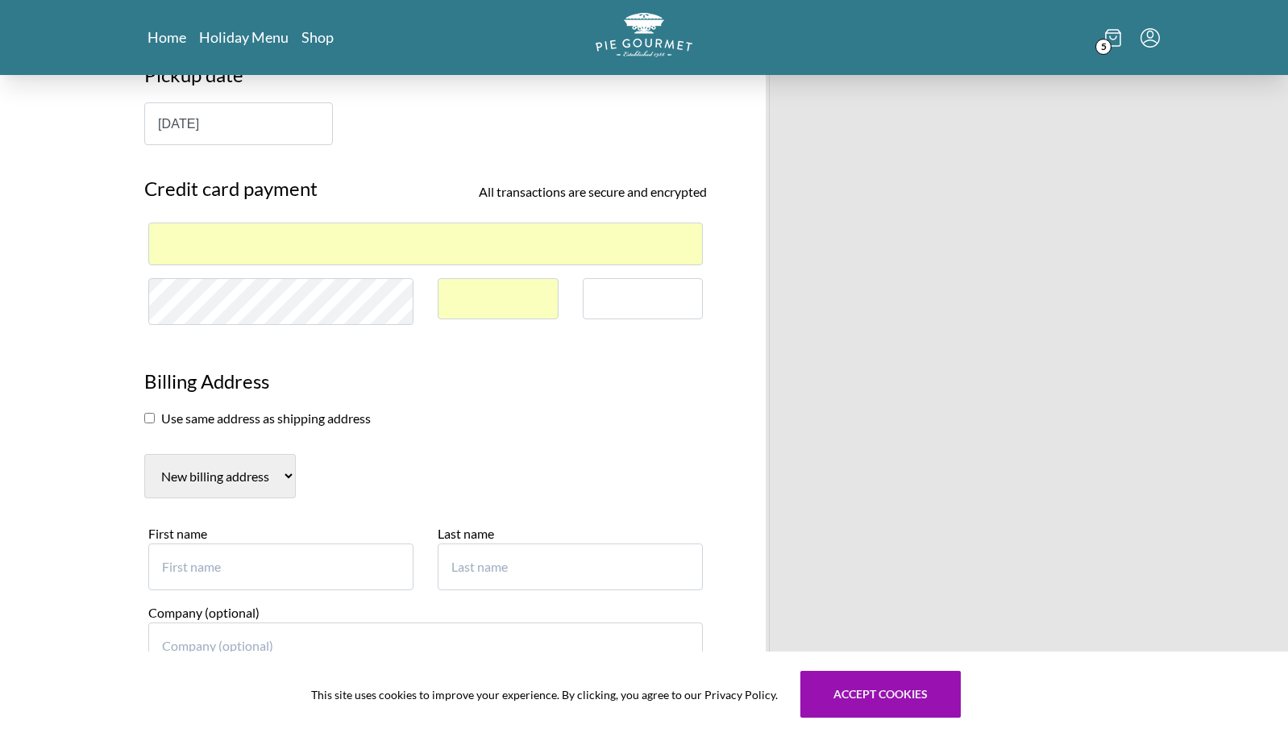
click at [147, 419] on input "checkbox" at bounding box center [149, 418] width 10 height 10
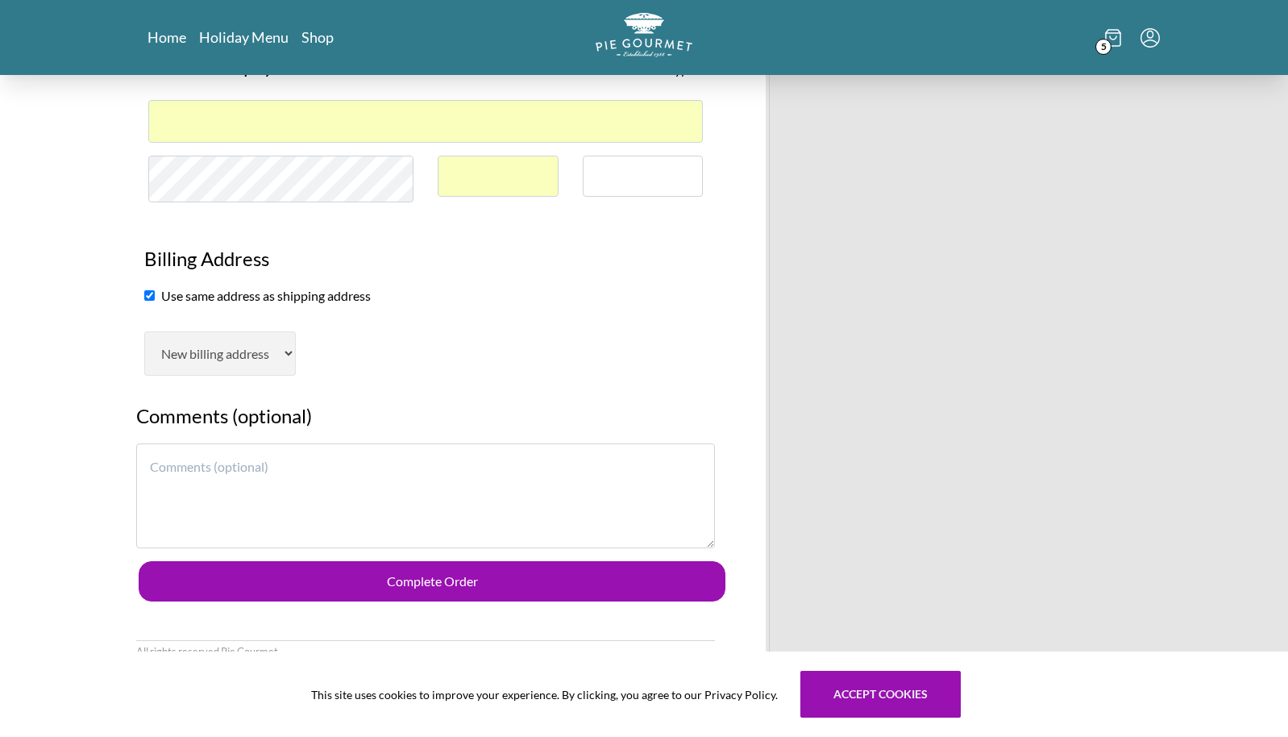
scroll to position [645, 0]
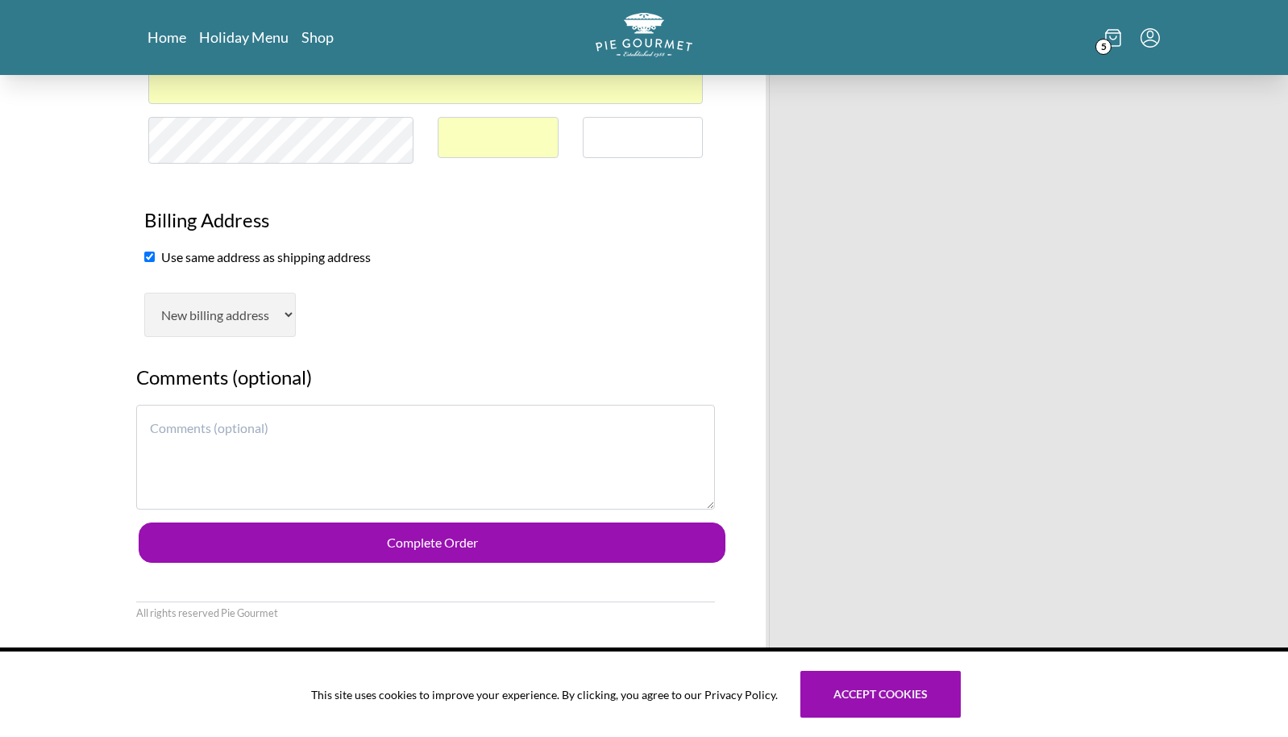
click at [150, 258] on input "checkbox" at bounding box center [149, 256] width 10 height 10
checkbox input "false"
select select "AL"
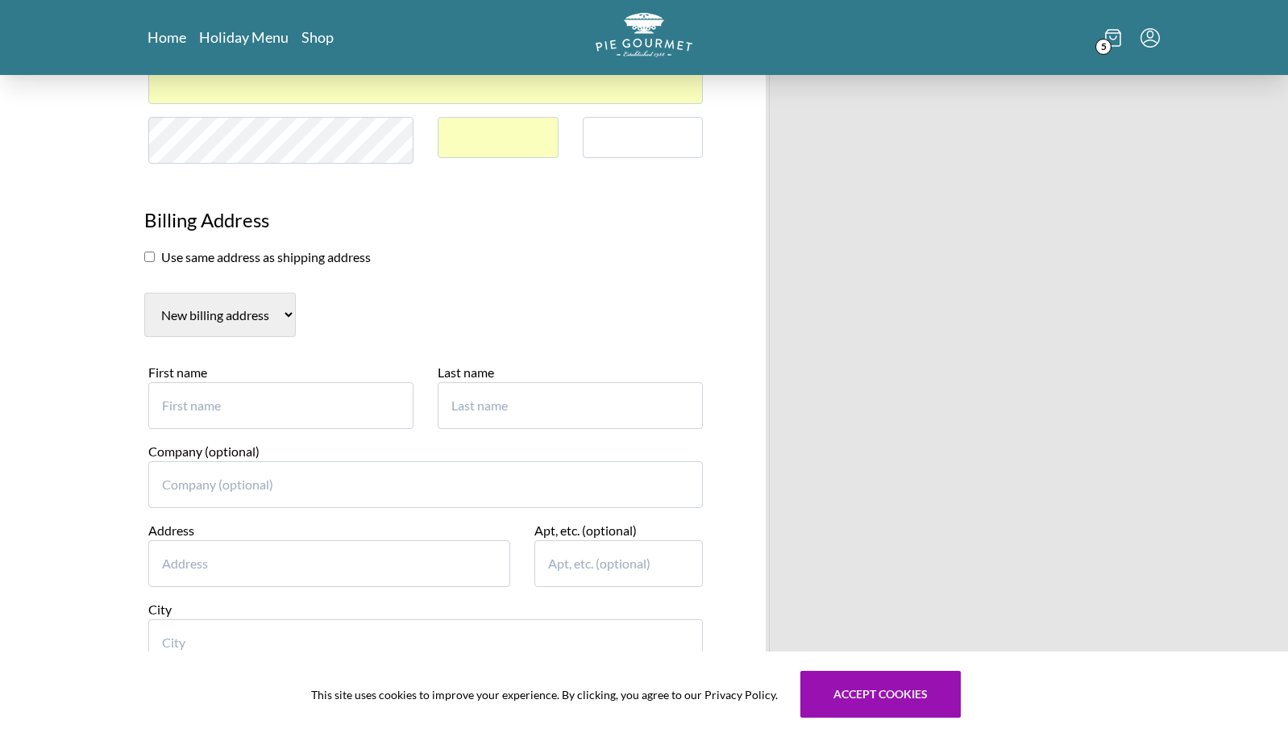
click at [226, 404] on input "First name" at bounding box center [280, 405] width 265 height 47
type input "[PERSON_NAME]"
type input "9"
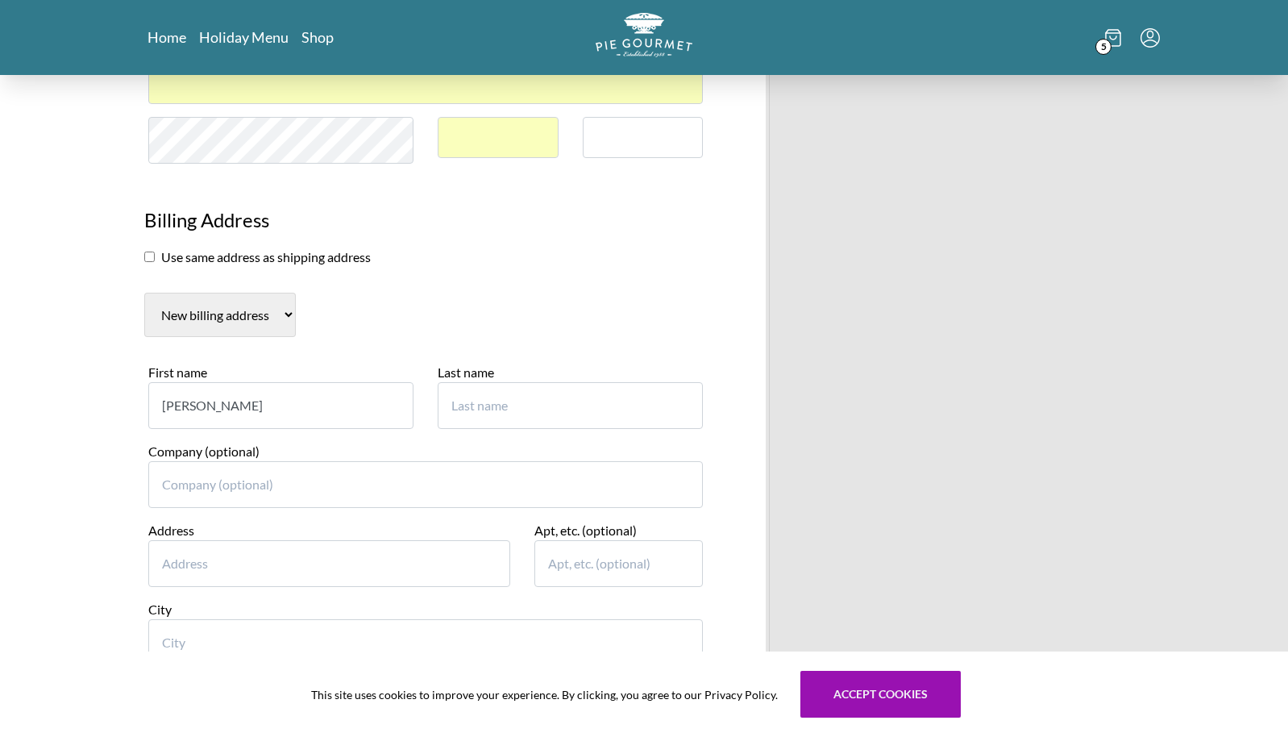
type input "[PERSON_NAME]"
click at [223, 556] on input "Address" at bounding box center [329, 563] width 362 height 47
type input "919 Symphony Circle"
type input "[GEOGRAPHIC_DATA]"
select select "VA"
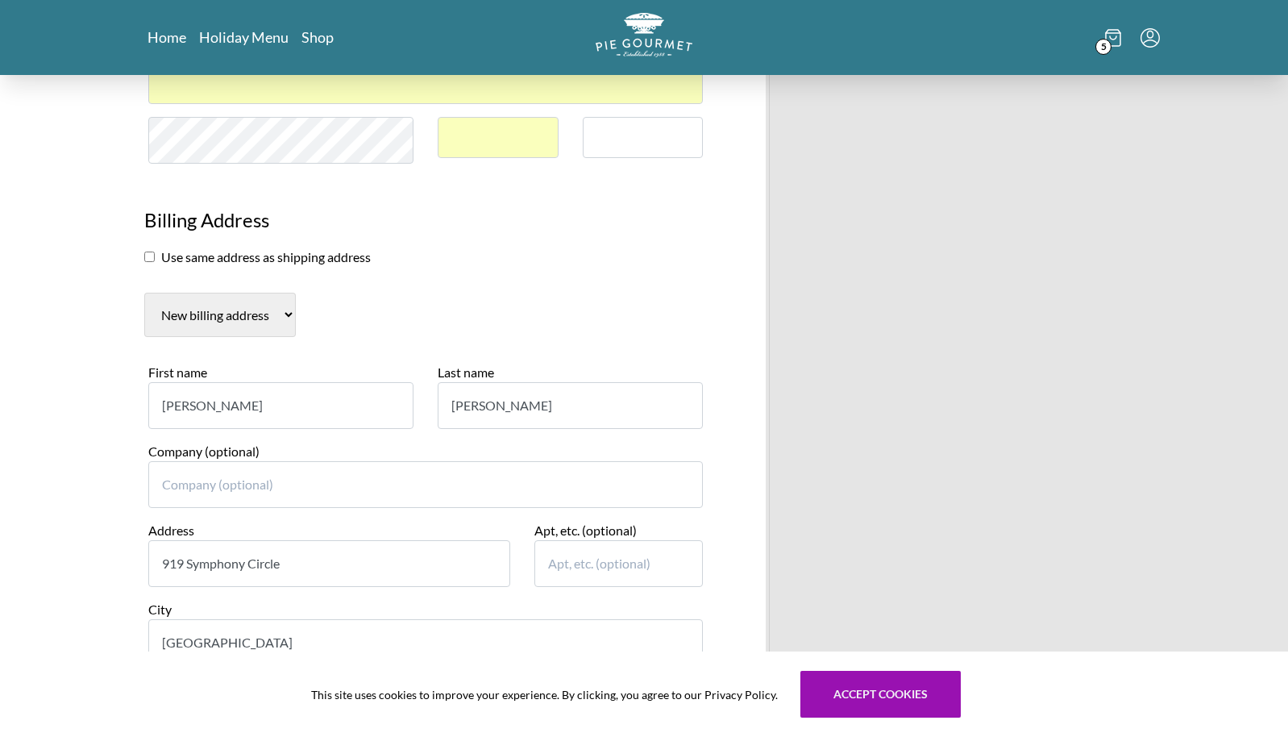
type input "22180"
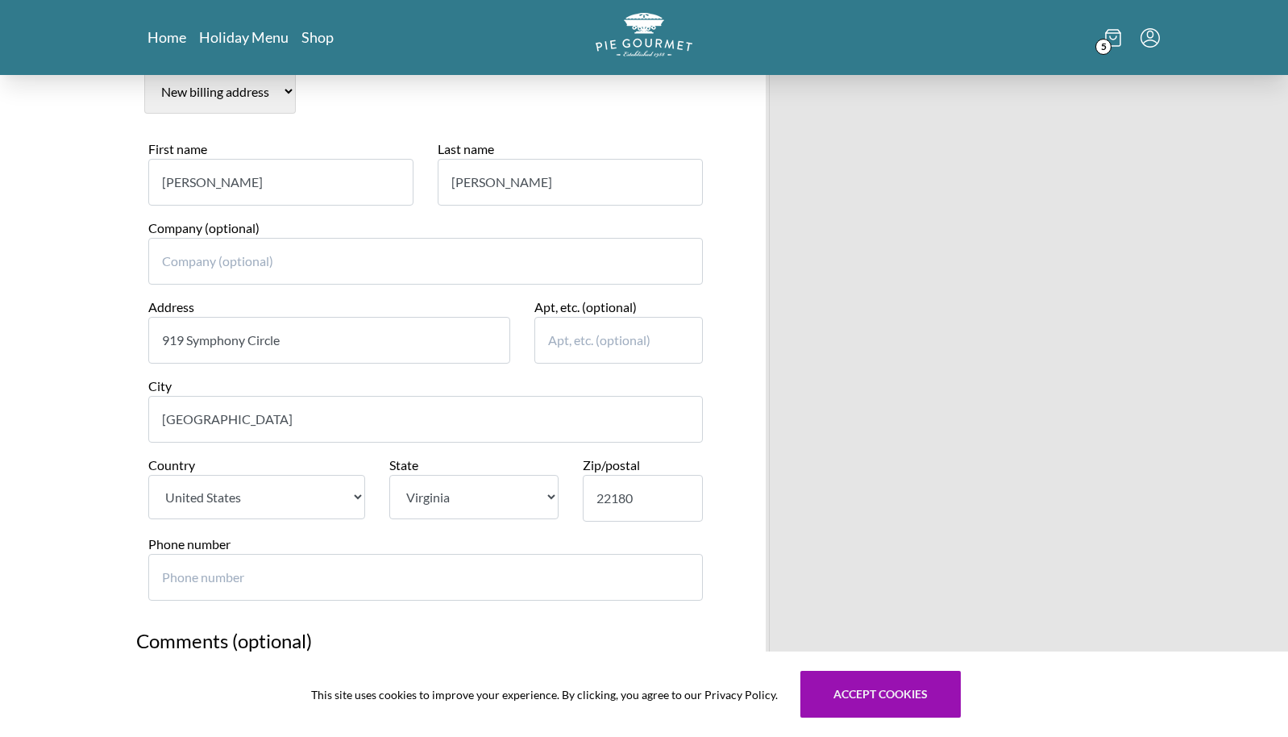
scroll to position [887, 0]
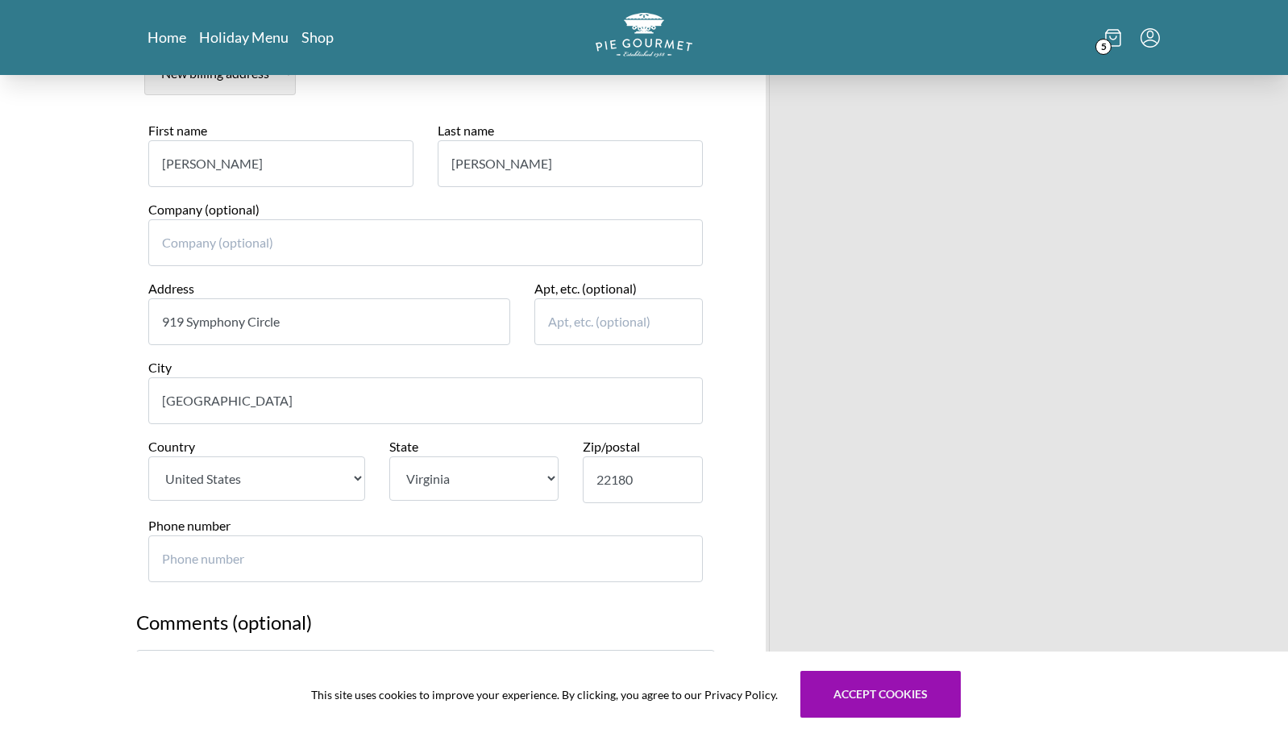
click at [185, 567] on input "Phone number" at bounding box center [425, 558] width 555 height 47
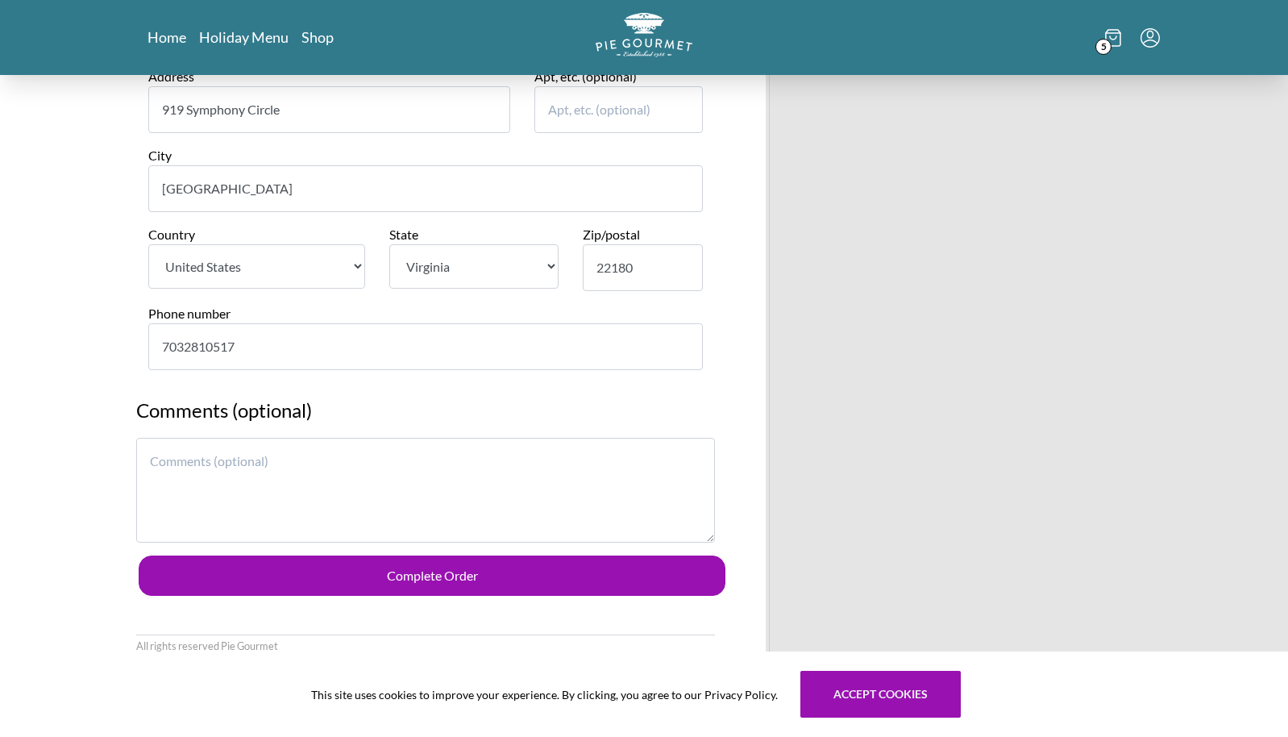
scroll to position [1127, 0]
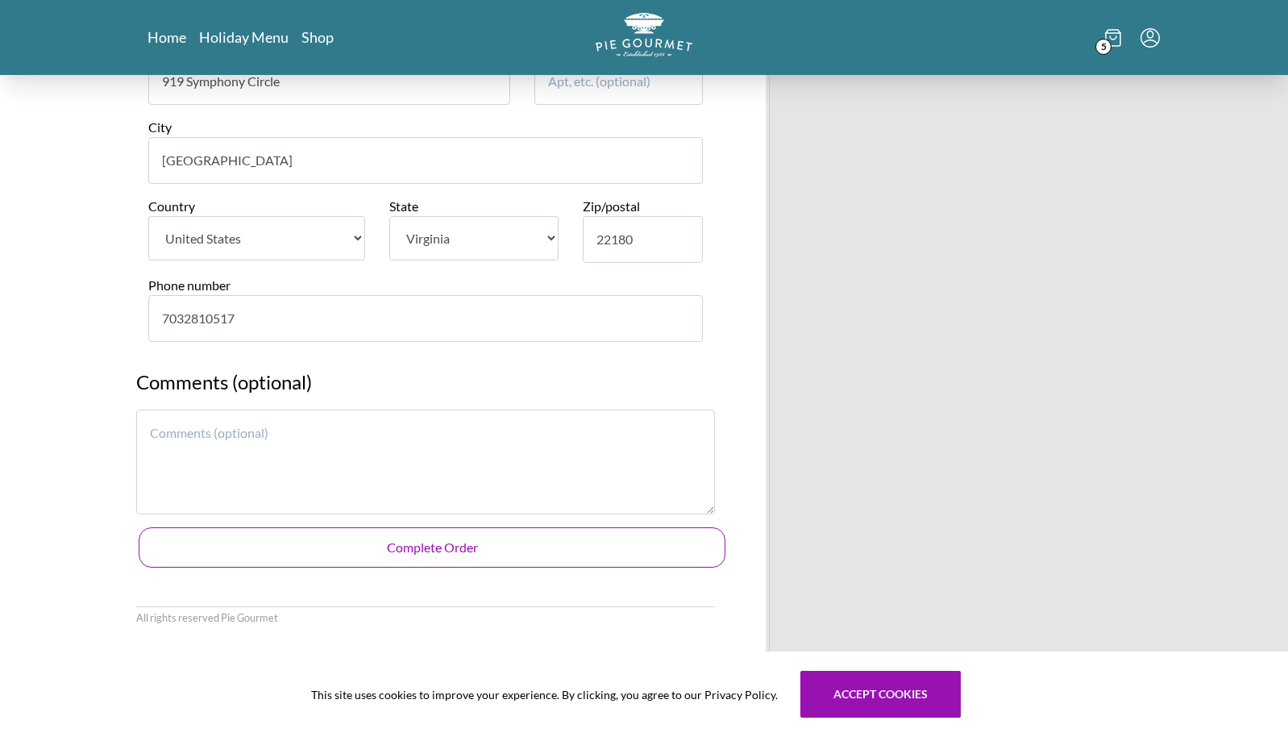
type input "7032810517"
click at [409, 546] on button "Complete Order" at bounding box center [432, 547] width 587 height 40
